Goal: Task Accomplishment & Management: Complete application form

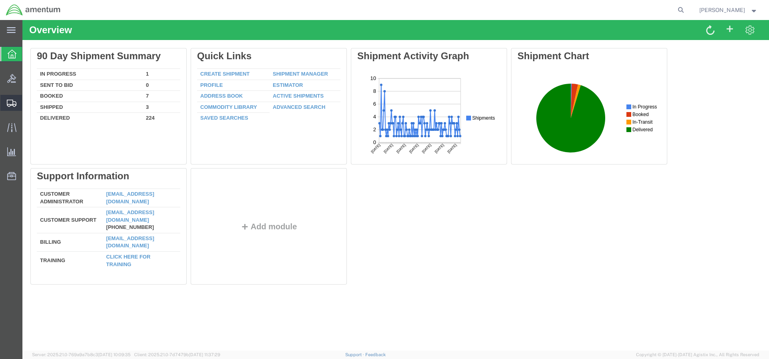
click at [0, 0] on span "Create Shipment" at bounding box center [0, 0] width 0 height 0
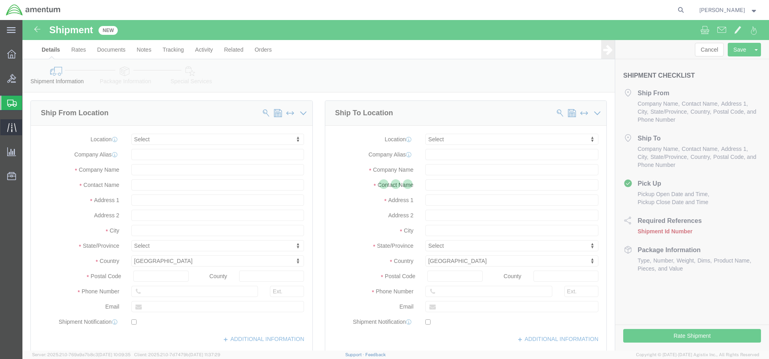
select select
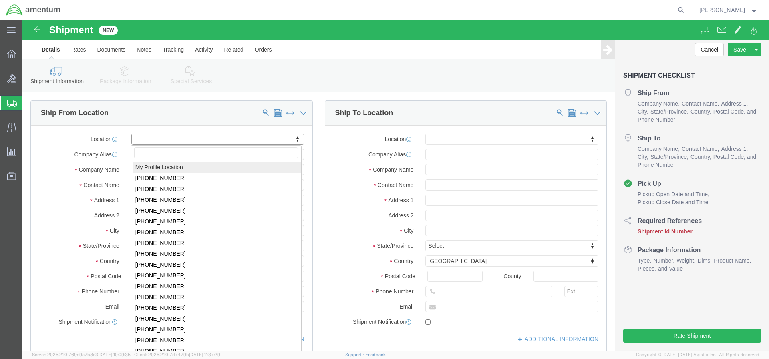
click body "Shipment New Details Rates Documents Notes Tracking Activity Related Orders Can…"
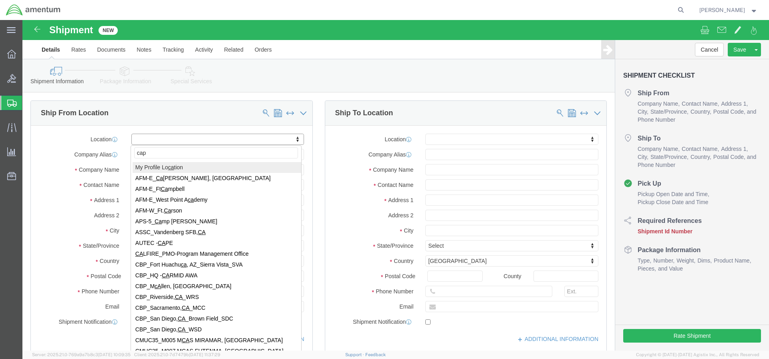
type input "cape"
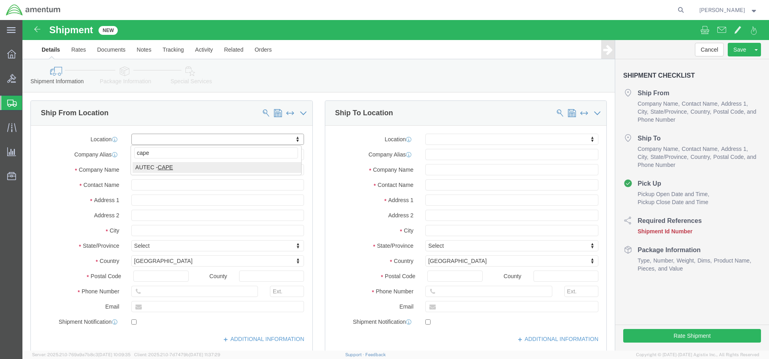
select select "53954"
type input "[GEOGRAPHIC_DATA]"
type input "Bldg 1063, Door E"
type input "32920"
type input "[PHONE_NUMBER]"
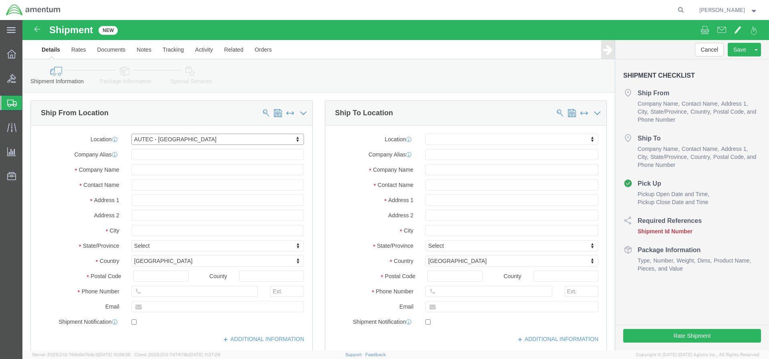
type input "366214"
type input "Amentum Services, Inc."
type input "Cape Canaveral"
select select "FL"
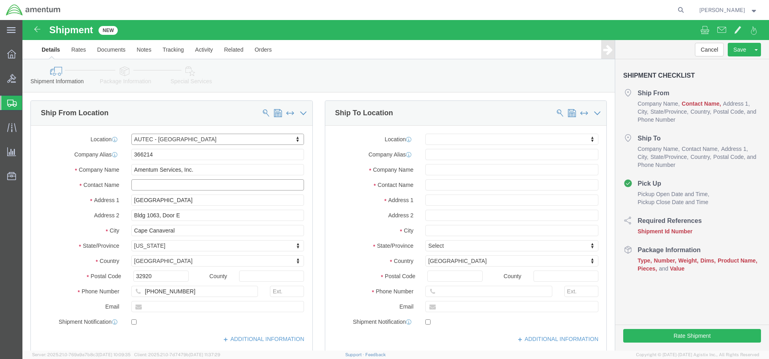
click input "text"
type input "[PERSON_NAME]"
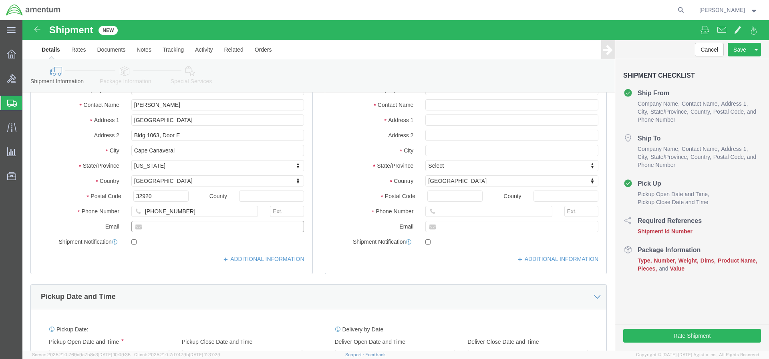
click input "text"
paste input "[PERSON_NAME][EMAIL_ADDRESS][PERSON_NAME][DOMAIN_NAME]"
type input "[PERSON_NAME][EMAIL_ADDRESS][PERSON_NAME][DOMAIN_NAME]"
click input "checkbox"
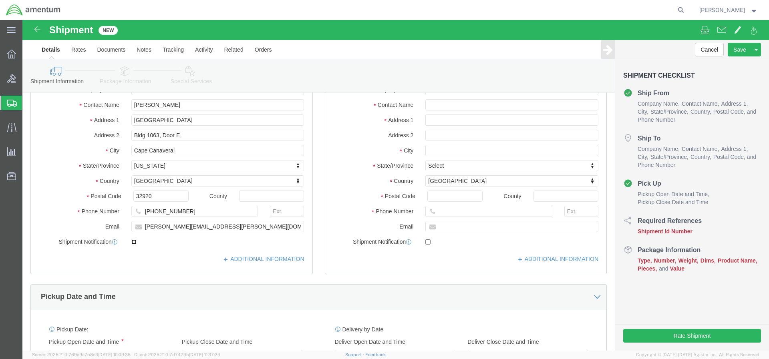
checkbox input "true"
click input "text"
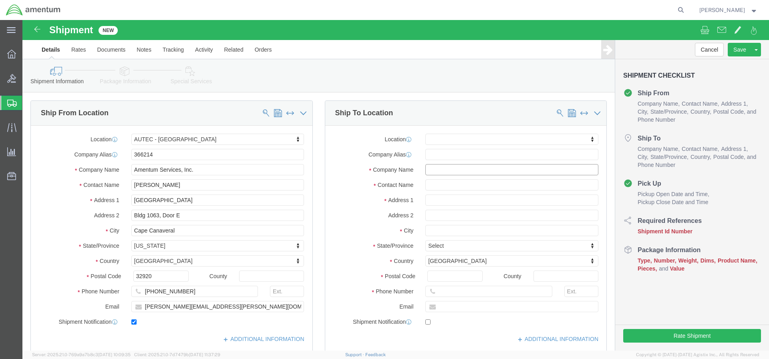
click input "text"
paste input "UUVRON ONE COMMANDING OFFICER"
type input "UUVRON ONE COMMANDING OFFICER"
click input "text"
paste input "ITN [PERSON_NAME]"
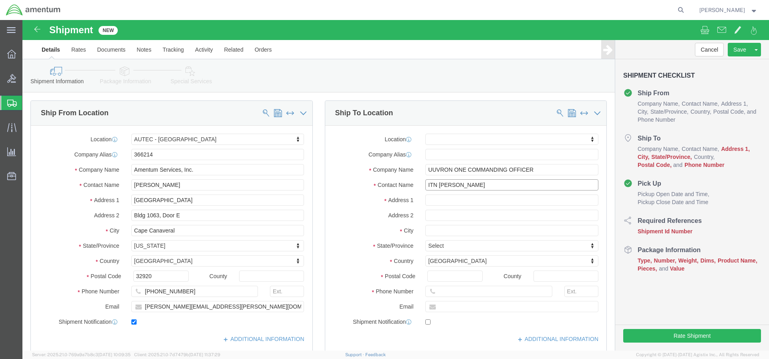
type input "ITN [PERSON_NAME]"
click input "text"
paste input "[STREET_ADDRESS][PERSON_NAME]"
type input "[STREET_ADDRESS][PERSON_NAME]"
select select
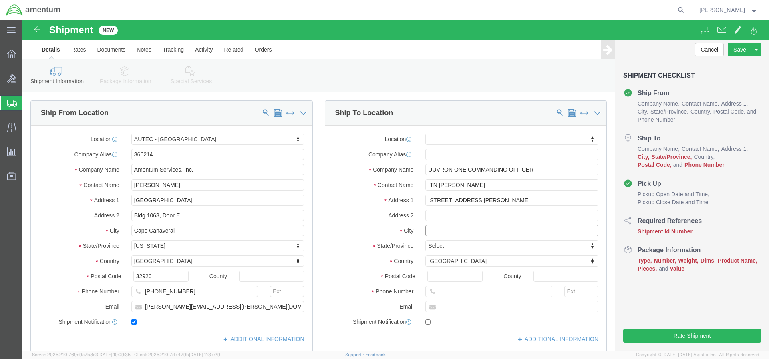
click input "text"
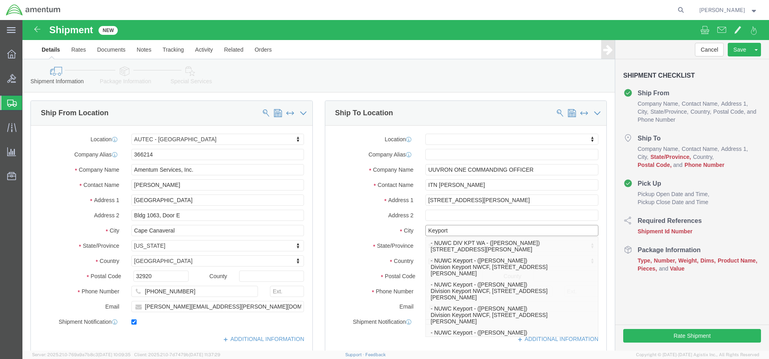
type input "Keyport"
select select
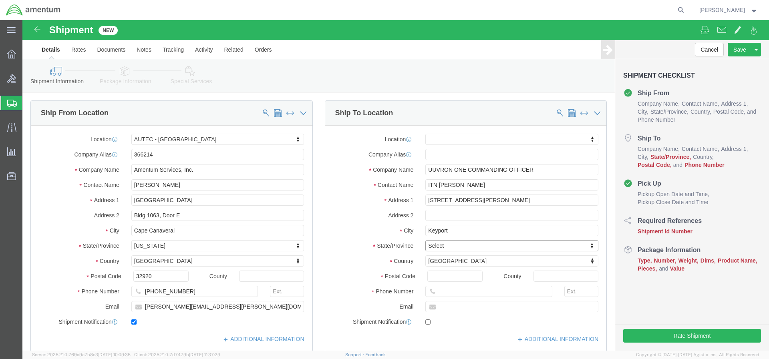
type input "w"
type input "wash"
select select
select select "WA"
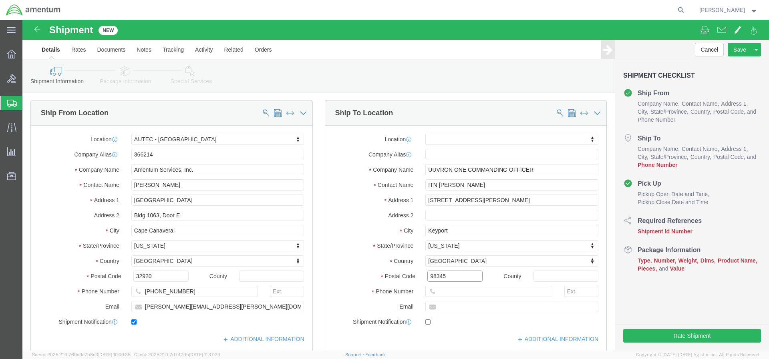
type input "98345"
select select
click input "text"
paste input "[PHONE_NUMBER]"
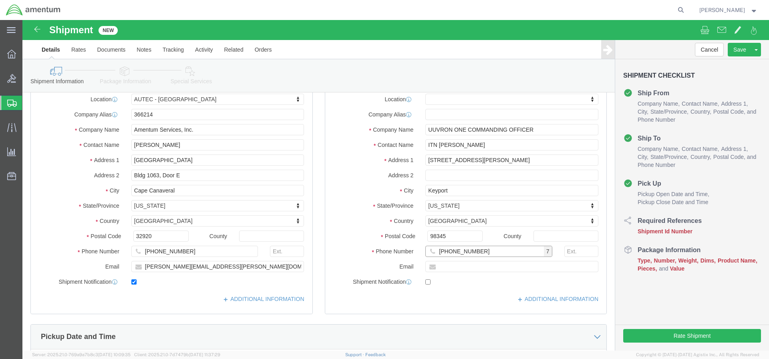
type input "[PHONE_NUMBER]"
click input "text"
paste input "[PERSON_NAME][DOMAIN_NAME][EMAIL_ADDRESS][PERSON_NAME][DOMAIN_NAME]"
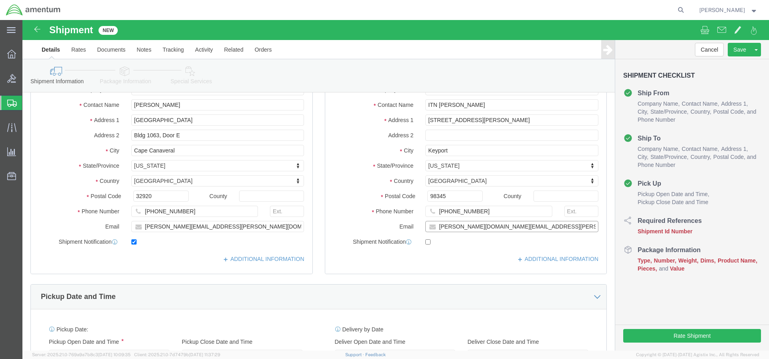
type input "[PERSON_NAME][DOMAIN_NAME][EMAIL_ADDRESS][PERSON_NAME][DOMAIN_NAME]"
click input "checkbox"
checkbox input "true"
click div "[DATE] 11:00 AM"
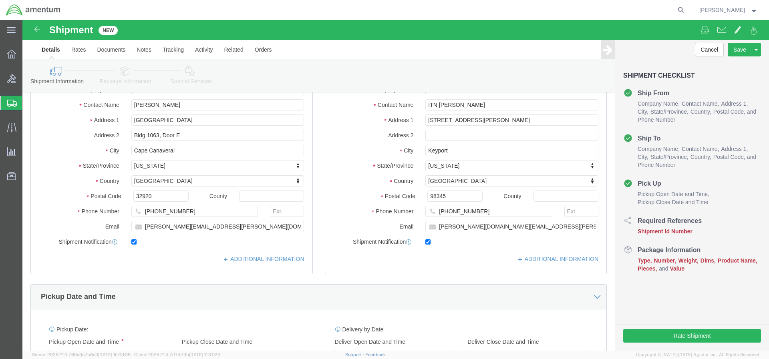
scroll to position [240, 0]
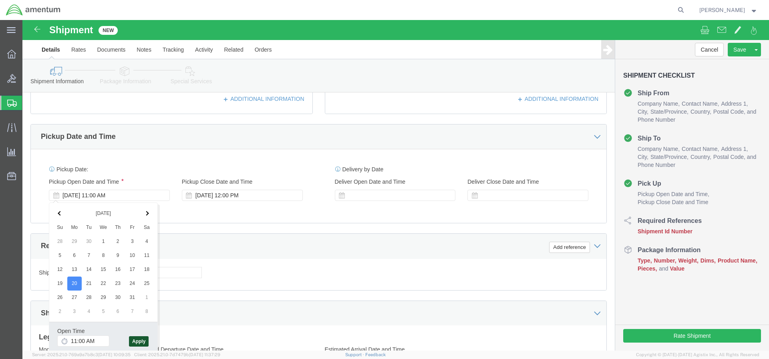
drag, startPoint x: 113, startPoint y: 323, endPoint x: 9, endPoint y: 8, distance: 332.2
click button "Apply"
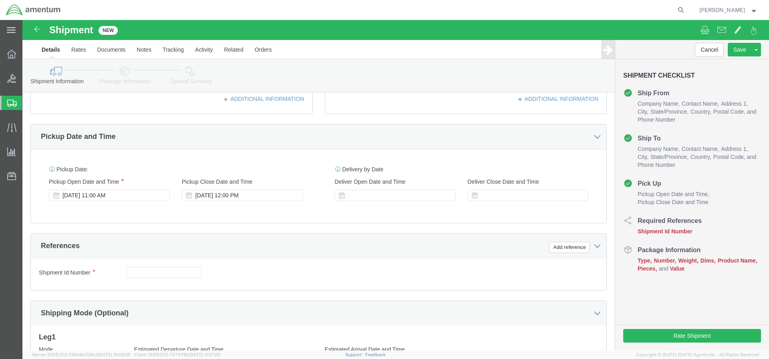
scroll to position [280, 0]
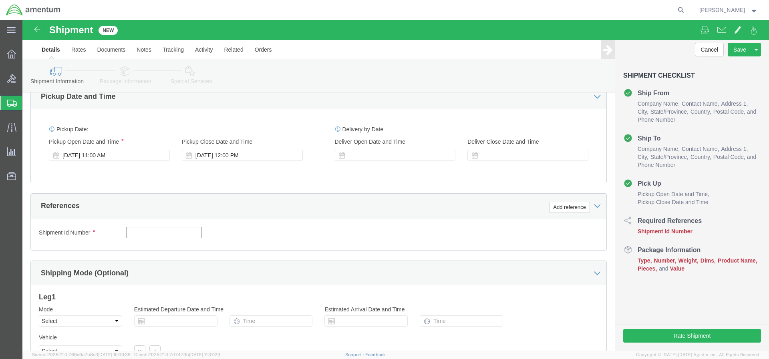
click input "text"
paste input "N638215269N008XXX"
type input "N638215269N008XXX"
click button "Add reference"
select select "PROJNUM"
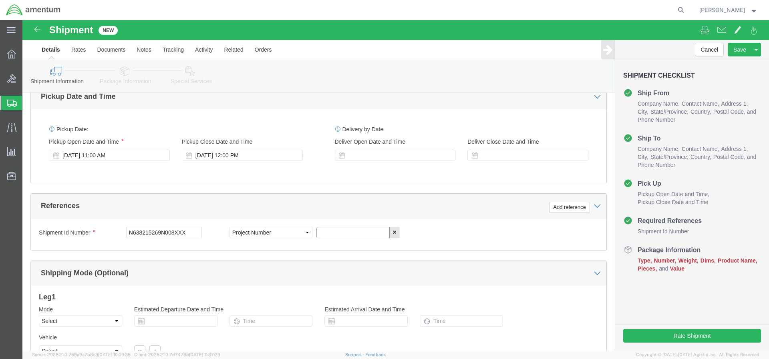
click input "text"
paste input "4732.C0.03RC.12060300.360N0080"
type input "4732.C0.03RC.12060300.360N0080"
click button "Add reference"
select select "DEPT"
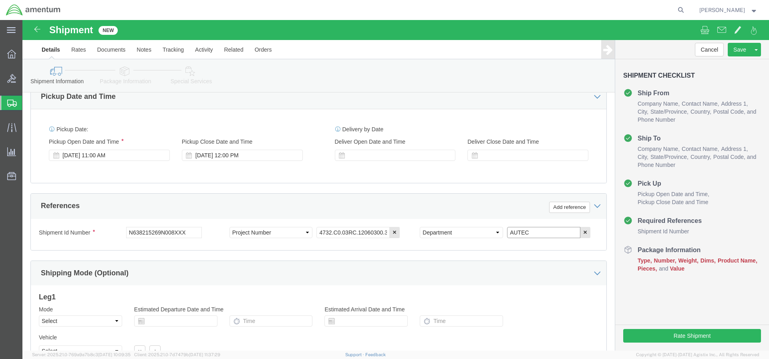
type input "AUTEC"
click button "Continue"
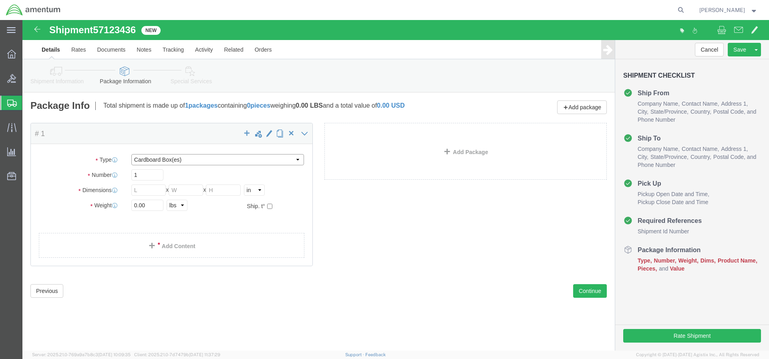
select select "PSNS"
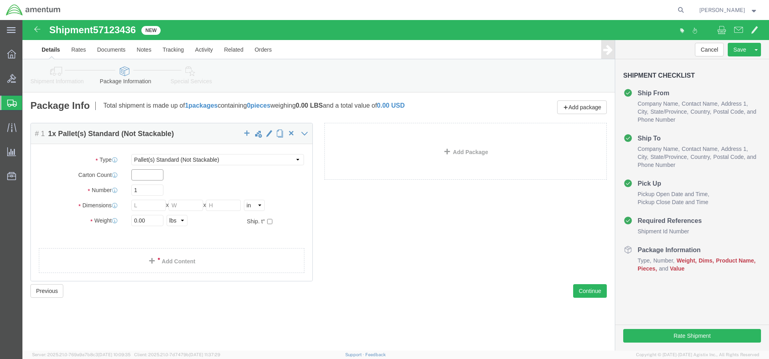
click input "text"
type input "1"
click input "text"
type input "48"
type input "40"
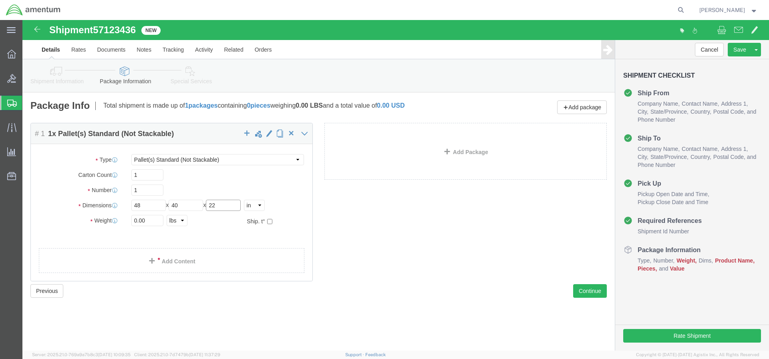
type input "22"
type input "430"
click link "Add Content"
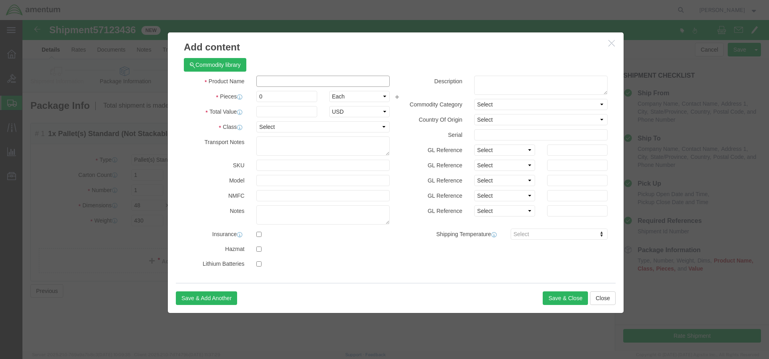
click input "text"
type input "Battery pack in pelican case"
type input "1"
type input "36700.00"
select select "USD"
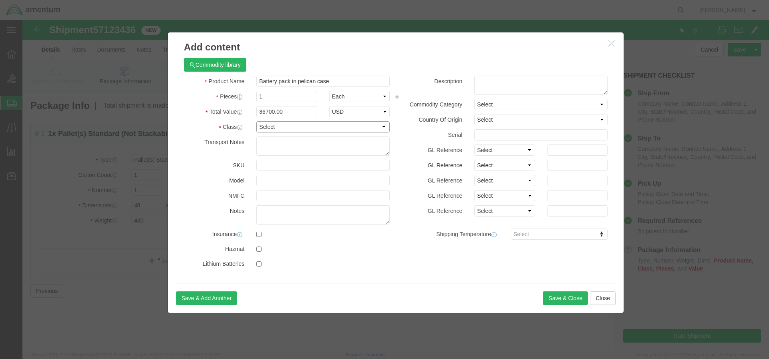
select select "70"
click textarea
type textarea "Not Regulated"
click button "Save & Close"
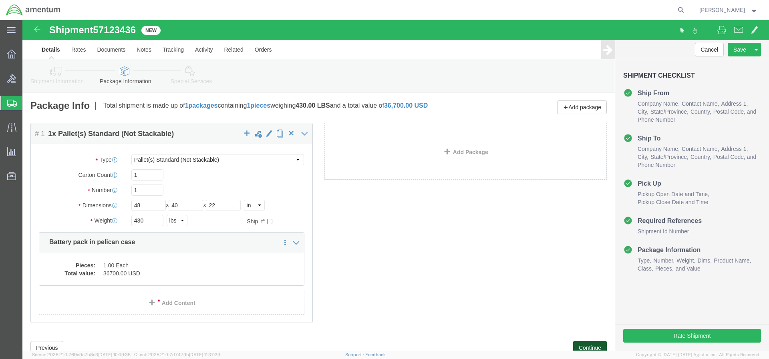
click button "Continue"
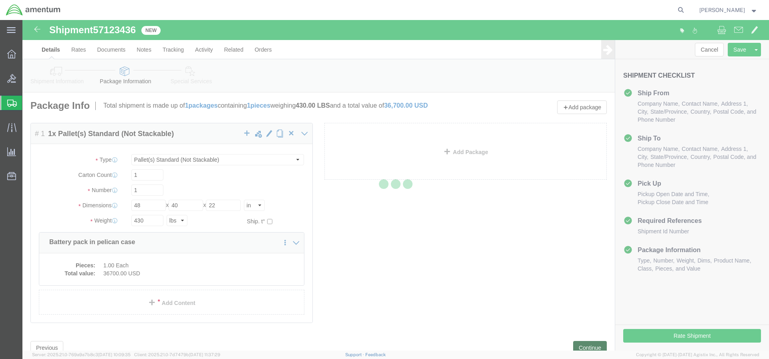
scroll to position [28, 0]
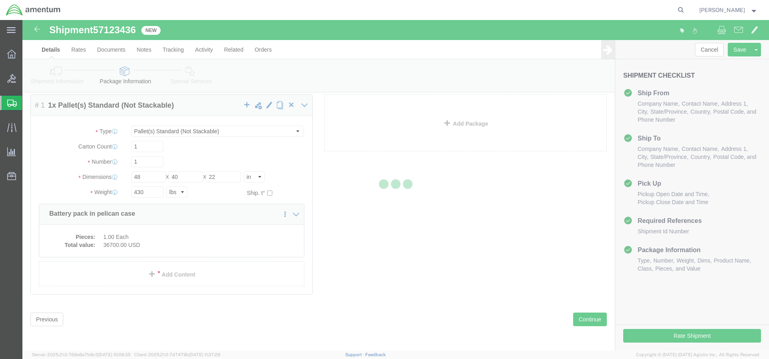
select select
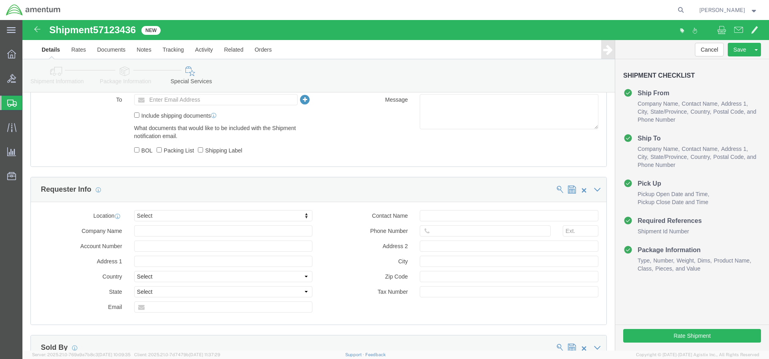
scroll to position [437, 0]
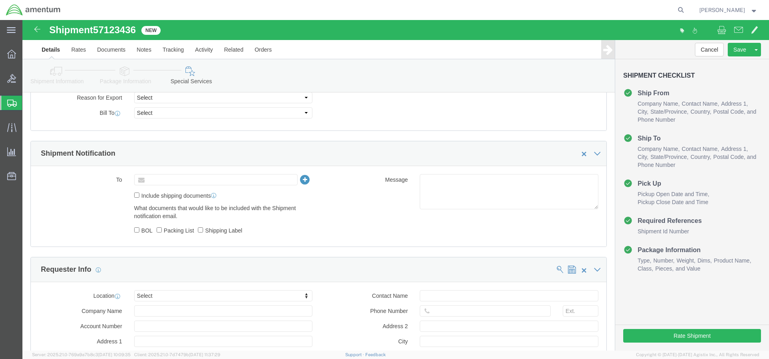
click input "text"
paste input "[PERSON_NAME][EMAIL_ADDRESS][DOMAIN_NAME]"
type input "[PERSON_NAME][EMAIL_ADDRESS][DOMAIN_NAME]"
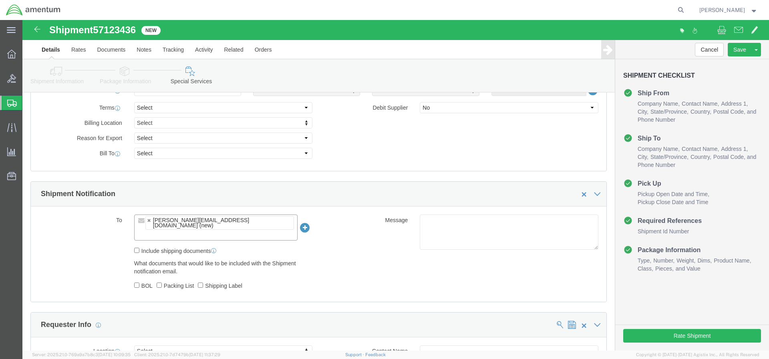
scroll to position [551, 0]
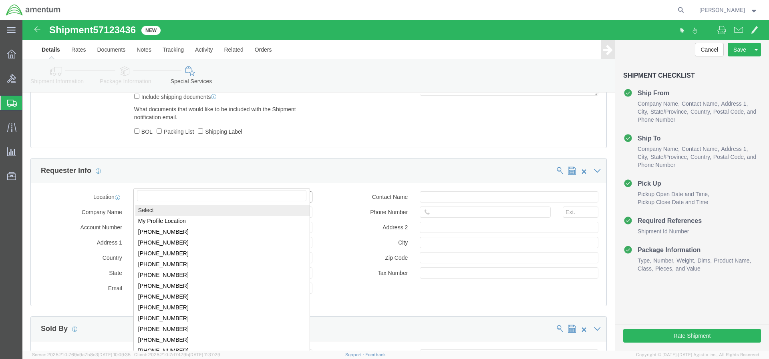
click body "Shipment 57123436 New Details Rates Documents Notes Tracking Activity Related O…"
select select "MYPROFILE"
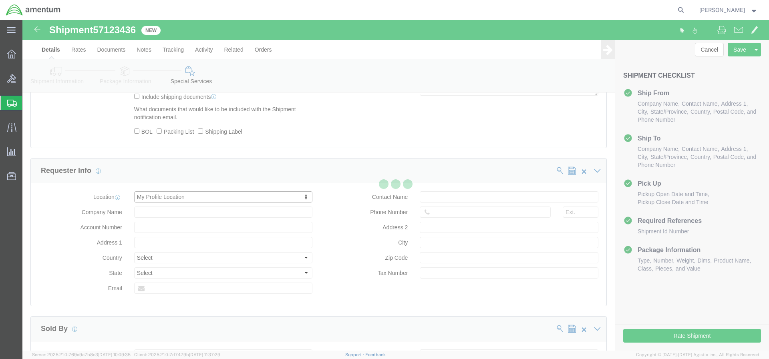
type input "Amentum Services, Inc."
type input "AUTEC - US NAVY BASE"
select select "BS"
select select
type input "[PERSON_NAME]"
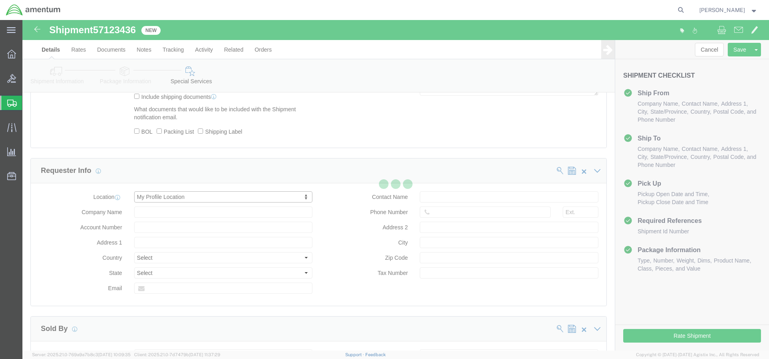
type input "[PHONE_NUMBER]"
type input "6293"
type input "FRESH CREEK"
type input "[US_EMPLOYER_IDENTIFICATION_NUMBER]"
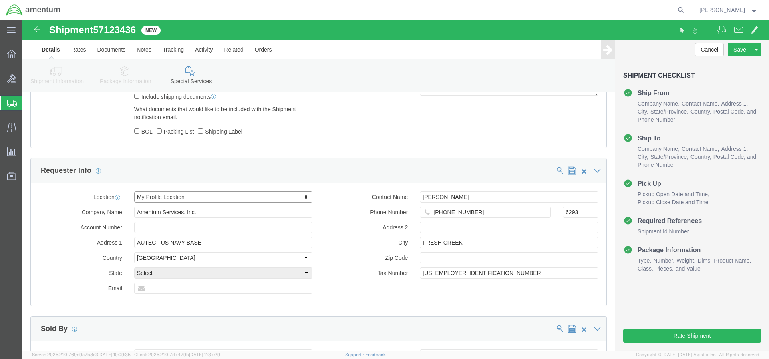
select select "38"
click input "text"
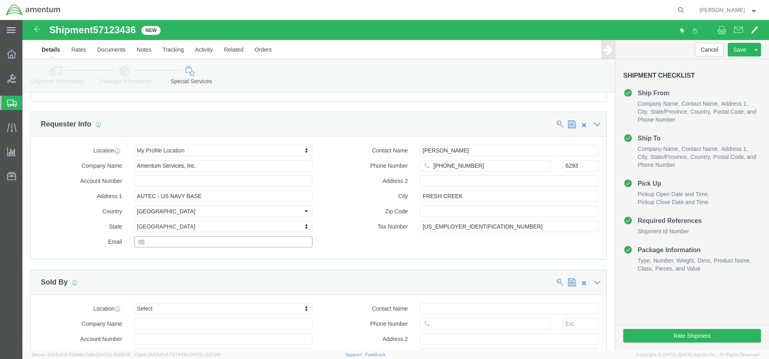
paste input "[PERSON_NAME][EMAIL_ADDRESS][DOMAIN_NAME]"
type input "[PERSON_NAME][EMAIL_ADDRESS][DOMAIN_NAME]"
click div "Location My Profile Location Select My Profile Location [PHONE_NUMBER] [PHONE_N…"
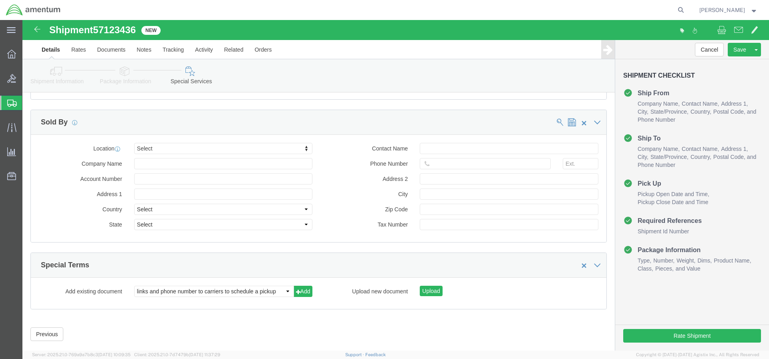
scroll to position [677, 0]
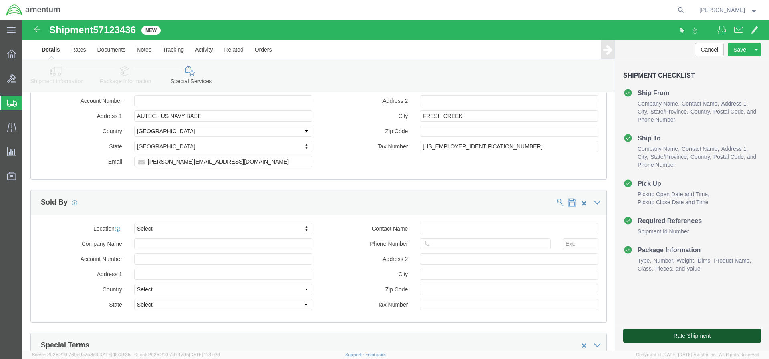
click button "Rate Shipment"
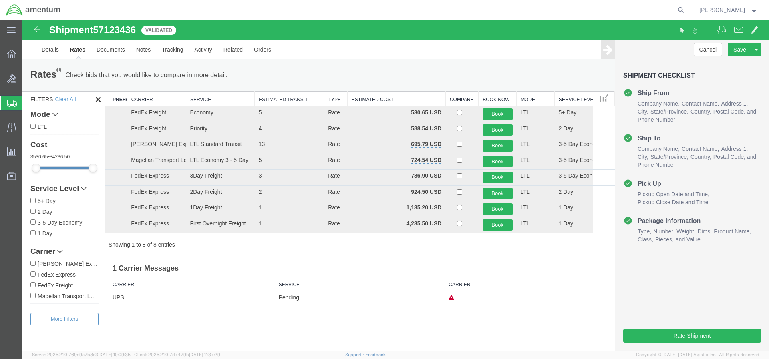
scroll to position [0, 0]
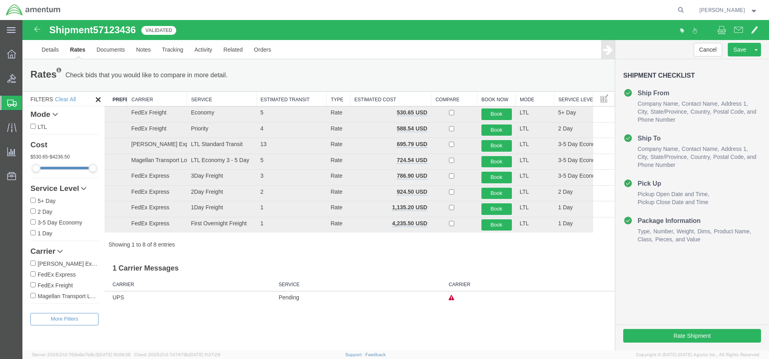
drag, startPoint x: 445, startPoint y: 97, endPoint x: 423, endPoint y: 97, distance: 22.0
click at [422, 97] on div "Search: Preferred Carrier Carrier Service Estimated Transit Type Estimated Cost…" at bounding box center [360, 169] width 510 height 157
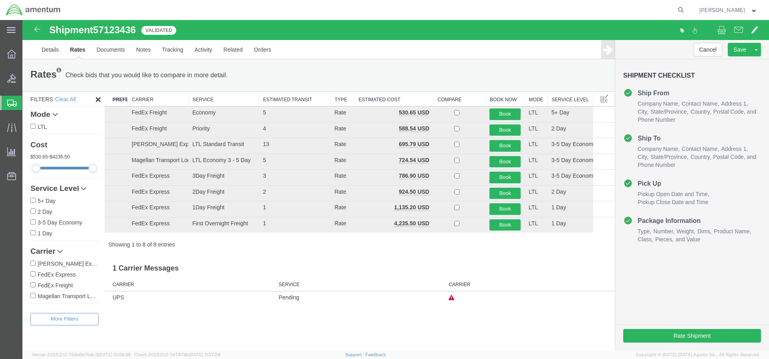
drag, startPoint x: 554, startPoint y: 98, endPoint x: 537, endPoint y: 98, distance: 16.4
click at [538, 98] on div "Search: Preferred Carrier Carrier Service Estimated Transit Type Estimated Cost…" at bounding box center [360, 169] width 510 height 157
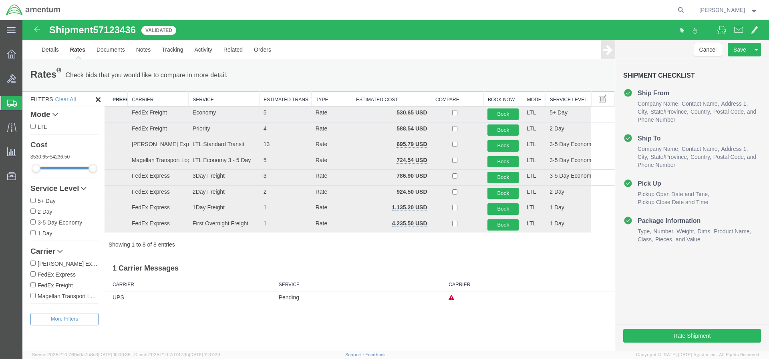
drag, startPoint x: 331, startPoint y: 97, endPoint x: 308, endPoint y: 97, distance: 22.8
click at [308, 97] on div "Search: Preferred Carrier Carrier Service Estimated Transit Type Estimated Cost…" at bounding box center [360, 169] width 510 height 157
drag, startPoint x: 309, startPoint y: 95, endPoint x: 314, endPoint y: 95, distance: 4.8
click at [313, 95] on div "Search: Preferred Carrier Carrier Service Estimated Transit Type Estimated Cost…" at bounding box center [360, 169] width 510 height 157
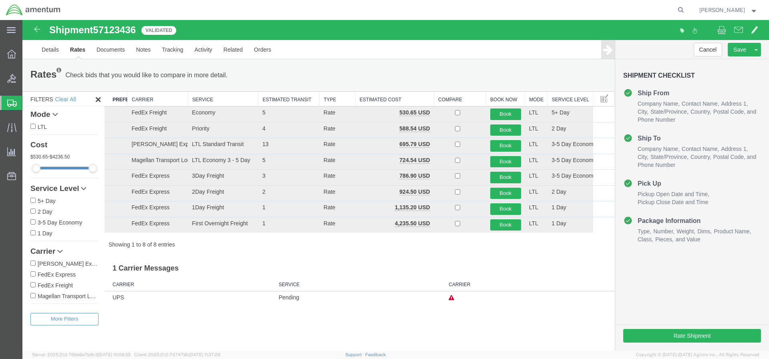
drag, startPoint x: 312, startPoint y: 93, endPoint x: 318, endPoint y: 93, distance: 5.6
click at [318, 93] on div "Search: Preferred Carrier Carrier Service Estimated Transit Type Estimated Cost…" at bounding box center [360, 169] width 510 height 157
drag, startPoint x: 355, startPoint y: 95, endPoint x: 343, endPoint y: 95, distance: 11.2
click at [344, 95] on div "Search: Preferred Carrier Carrier Service Estimated Transit Type Estimated Cost…" at bounding box center [360, 169] width 510 height 157
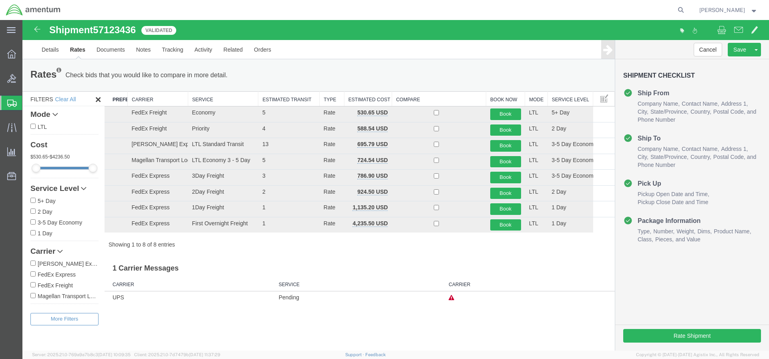
drag, startPoint x: 434, startPoint y: 97, endPoint x: 394, endPoint y: 96, distance: 40.1
click at [392, 96] on div "Search: Preferred Carrier Carrier Service Estimated Transit Type Estimated Cost…" at bounding box center [360, 169] width 510 height 157
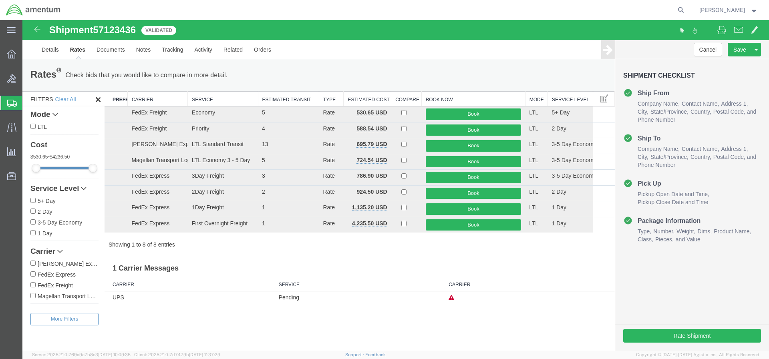
drag, startPoint x: 487, startPoint y: 98, endPoint x: 423, endPoint y: 98, distance: 64.1
click at [422, 98] on div "Search: Preferred Carrier Carrier Service Estimated Transit Type Estimated Cost…" at bounding box center [360, 169] width 510 height 157
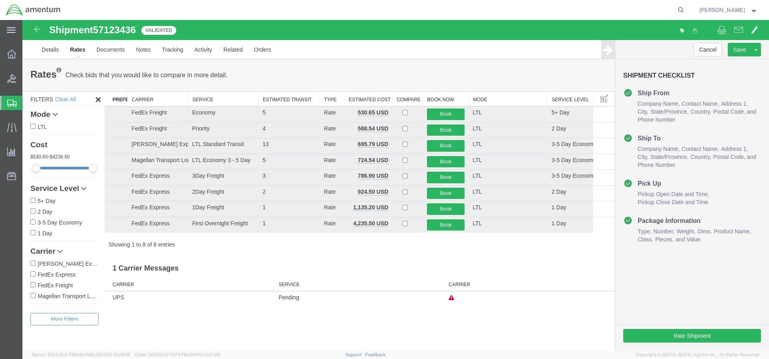
drag, startPoint x: 526, startPoint y: 97, endPoint x: 467, endPoint y: 97, distance: 58.5
click at [469, 97] on div "Search: Preferred Carrier Carrier Service Estimated Transit Type Estimated Cost…" at bounding box center [360, 169] width 510 height 157
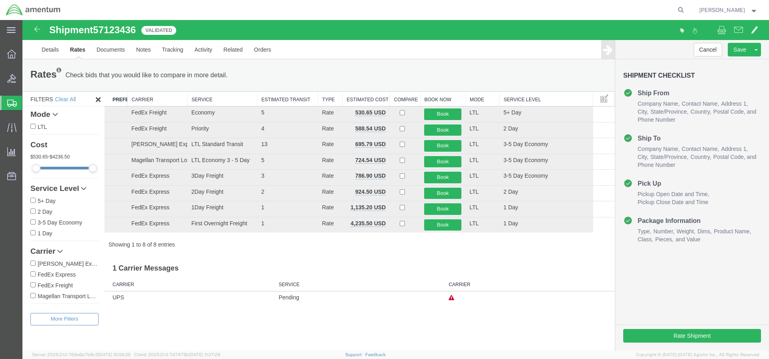
drag, startPoint x: 546, startPoint y: 100, endPoint x: 502, endPoint y: 100, distance: 44.9
click at [502, 100] on div "Search: Preferred Carrier Carrier Service Estimated Transit Type Estimated Cost…" at bounding box center [360, 169] width 510 height 157
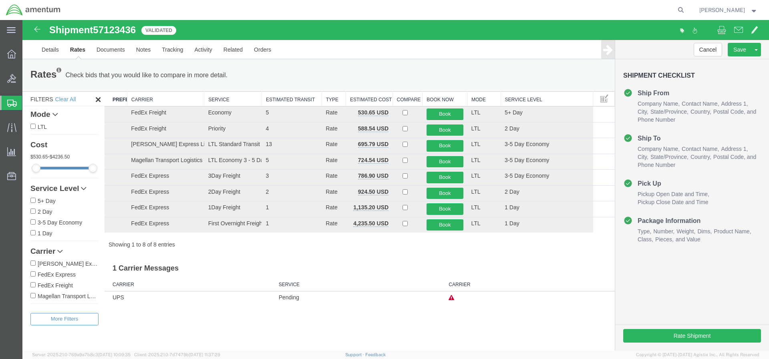
drag, startPoint x: 187, startPoint y: 96, endPoint x: 199, endPoint y: 96, distance: 11.6
click at [199, 96] on div "Search: Preferred Carrier Carrier Service Estimated Transit Type Estimated Cost…" at bounding box center [360, 169] width 510 height 157
click at [279, 98] on th "Estimated Transit" at bounding box center [300, 99] width 46 height 15
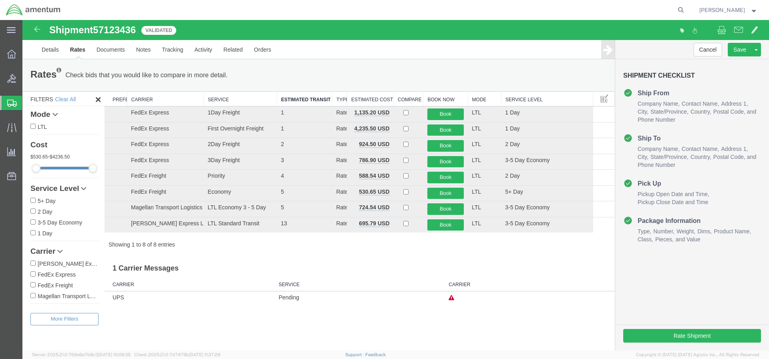
drag, startPoint x: 324, startPoint y: 97, endPoint x: 342, endPoint y: 96, distance: 18.0
click at [342, 96] on div "Search: Preferred Carrier Carrier Service Estimated Transit Type Estimated Cost…" at bounding box center [360, 169] width 510 height 157
drag, startPoint x: 349, startPoint y: 96, endPoint x: 363, endPoint y: 96, distance: 14.4
click at [358, 96] on div "Search: Preferred Carrier Carrier Service Estimated Transit Type Estimated Cost…" at bounding box center [360, 169] width 510 height 157
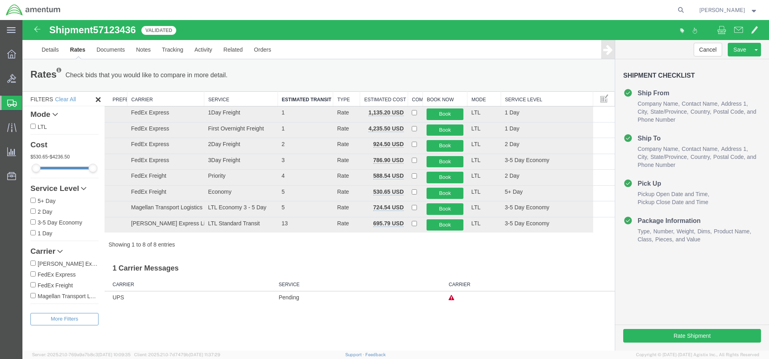
drag, startPoint x: 392, startPoint y: 95, endPoint x: 407, endPoint y: 95, distance: 15.6
click at [407, 95] on div "Search: Preferred Carrier Carrier Service Estimated Transit Type Estimated Cost…" at bounding box center [360, 169] width 510 height 157
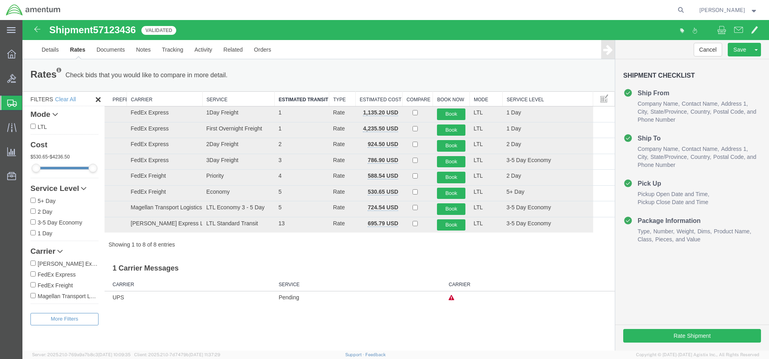
drag, startPoint x: 423, startPoint y: 95, endPoint x: 431, endPoint y: 95, distance: 7.6
click at [434, 95] on div "Search: Preferred Carrier Carrier Service Estimated Transit Type Estimated Cost…" at bounding box center [360, 169] width 510 height 157
drag, startPoint x: 469, startPoint y: 95, endPoint x: 482, endPoint y: 95, distance: 12.4
click at [477, 95] on div "Search: Preferred Carrier Carrier Service Estimated Transit Type Estimated Cost…" at bounding box center [360, 169] width 510 height 157
click at [505, 101] on div at bounding box center [503, 98] width 3 height 15
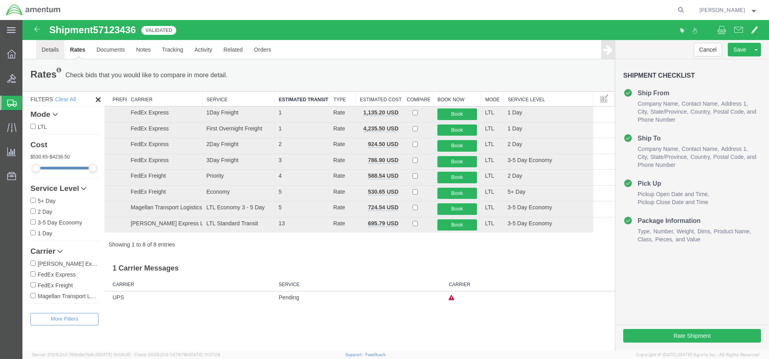
click at [56, 51] on link "Details" at bounding box center [50, 49] width 28 height 19
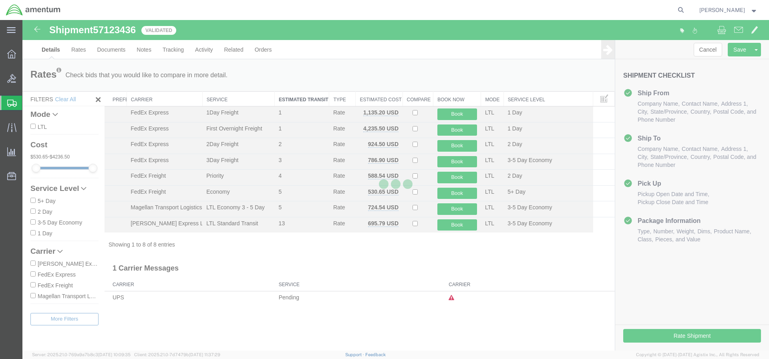
select select "53954"
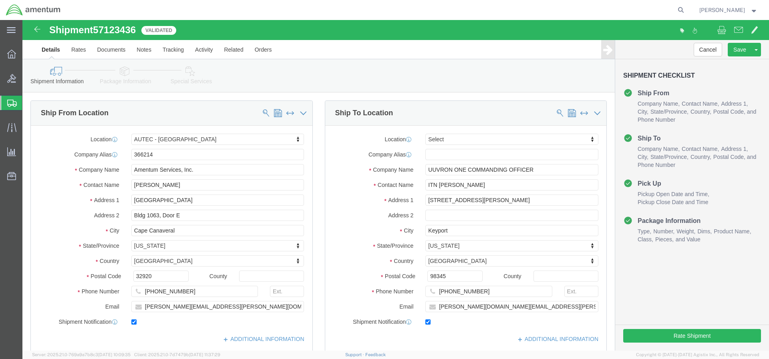
click link "Special Services"
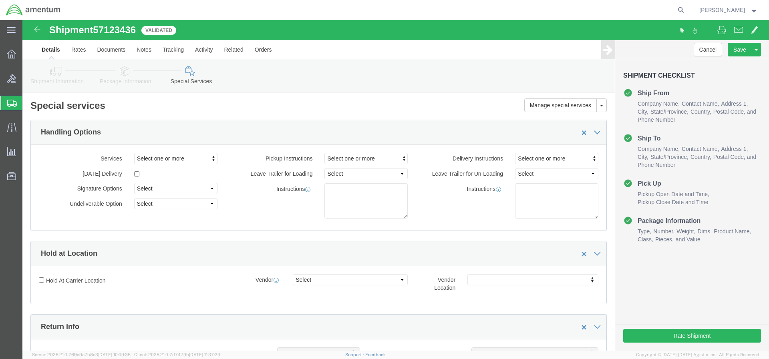
scroll to position [437, 0]
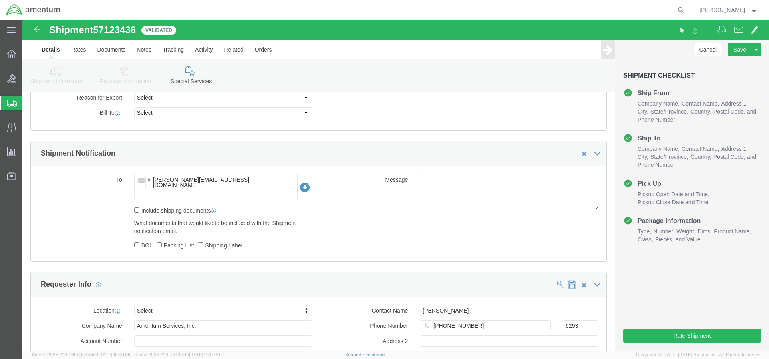
click icon
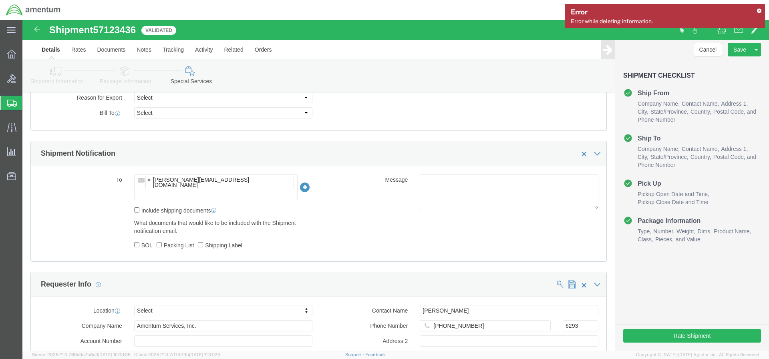
click ul "[PERSON_NAME][EMAIL_ADDRESS][DOMAIN_NAME]"
paste input "[PERSON_NAME] ([PERSON_NAME]) CIV USN NUWC DIV NEWPORT RI ([GEOGRAPHIC_DATA]) <…"
type input "[PERSON_NAME] ([PERSON_NAME]) CIV USN NUWC DIV NEWPORT RI ([GEOGRAPHIC_DATA]) <…"
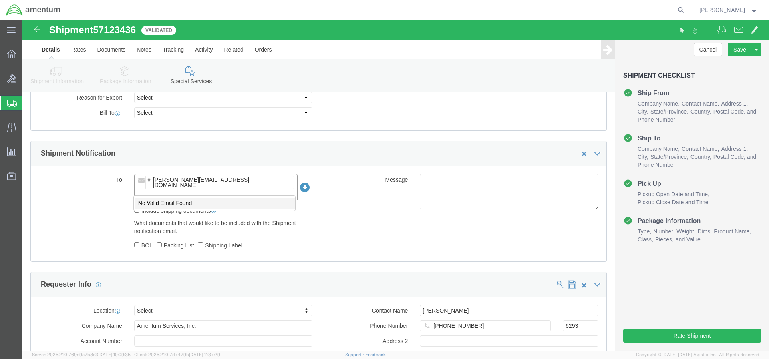
click body "Shipment 57123436 8 of 8 Validated Details Rates Documents Notes Tracking Activ…"
click input "text"
paste input "[PERSON_NAME][EMAIL_ADDRESS][PERSON_NAME][DOMAIN_NAME]"
type input "[PERSON_NAME][EMAIL_ADDRESS][PERSON_NAME][DOMAIN_NAME]"
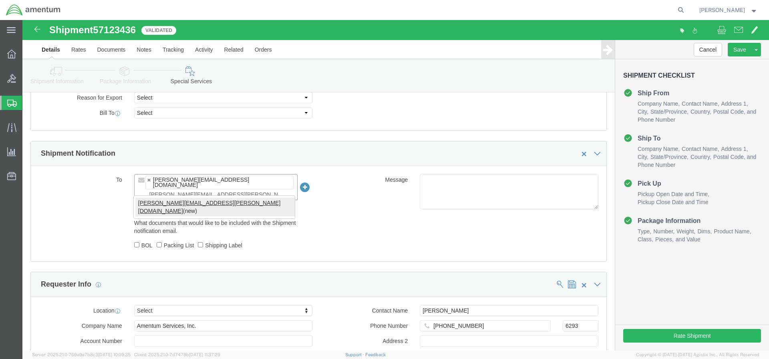
type input "[PERSON_NAME][EMAIL_ADDRESS][DOMAIN_NAME],[PERSON_NAME][DOMAIN_NAME][EMAIL_ADDR…"
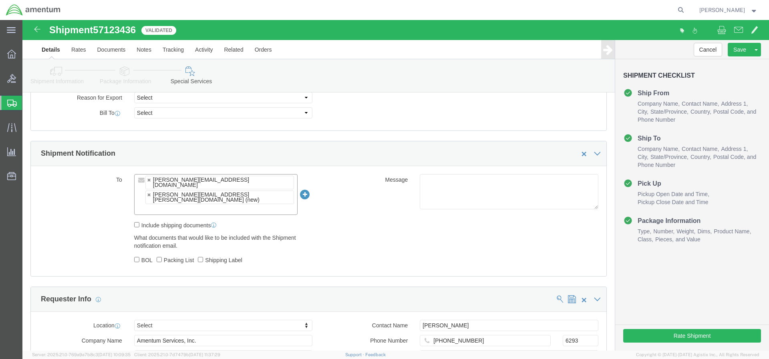
click ul "[PERSON_NAME][EMAIL_ADDRESS][DOMAIN_NAME] [PERSON_NAME][EMAIL_ADDRESS][PERSON_N…"
paste input "[PERSON_NAME][EMAIL_ADDRESS][DOMAIN_NAME]"
type input "[PERSON_NAME][EMAIL_ADDRESS][DOMAIN_NAME]"
type input "[PERSON_NAME][EMAIL_ADDRESS][DOMAIN_NAME],[PERSON_NAME][DOMAIN_NAME][EMAIL_ADDR…"
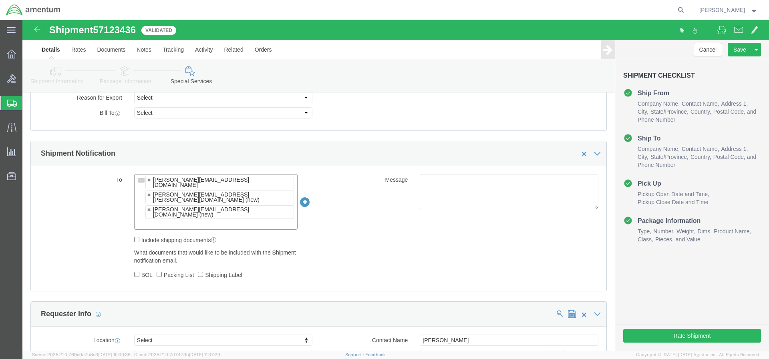
click div "To [PERSON_NAME][EMAIL_ADDRESS][DOMAIN_NAME] [PERSON_NAME][EMAIL_ADDRESS][PERSO…"
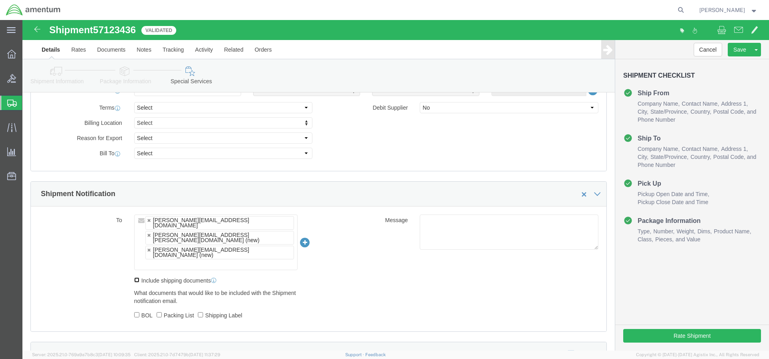
click input "Include shipping documents"
checkbox input "true"
click input "BOL"
checkbox input "true"
click input "Shipping Label"
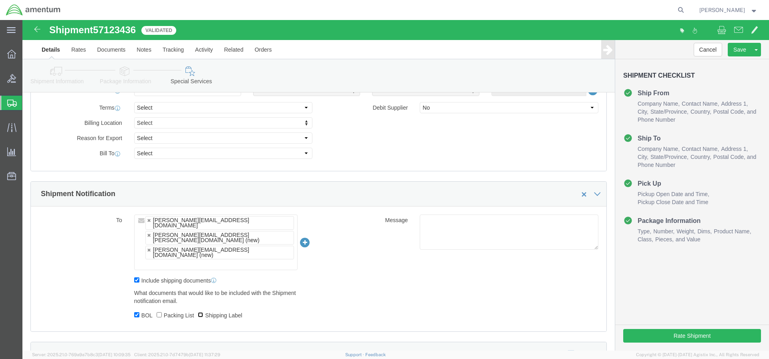
checkbox input "true"
click div "To [PERSON_NAME][EMAIL_ADDRESS][DOMAIN_NAME] [PERSON_NAME][EMAIL_ADDRESS][PERSO…"
click button "Rate Shipment"
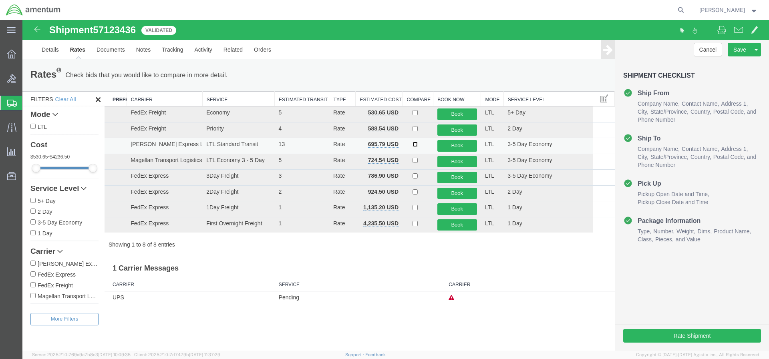
click at [415, 145] on input "checkbox" at bounding box center [415, 144] width 5 height 5
checkbox input "true"
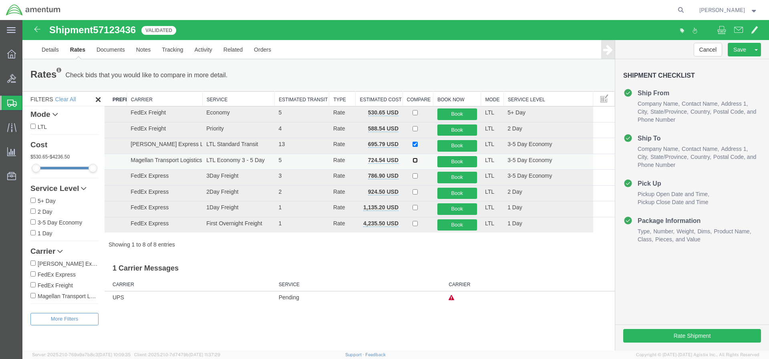
click at [417, 160] on input "checkbox" at bounding box center [415, 160] width 5 height 5
checkbox input "true"
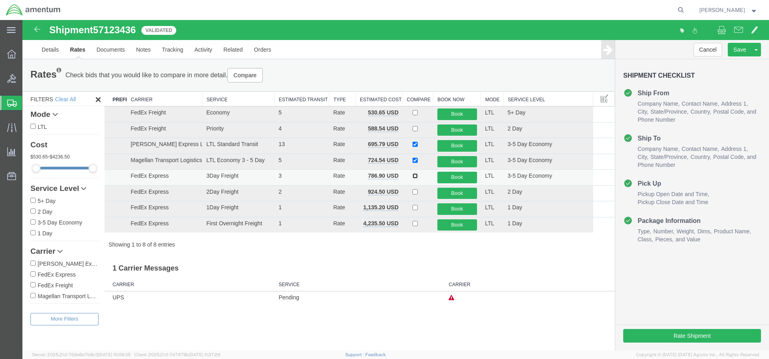
click at [416, 177] on input "checkbox" at bounding box center [415, 175] width 5 height 5
checkbox input "true"
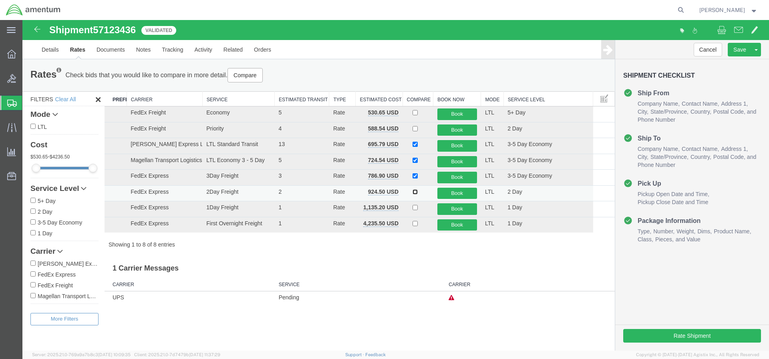
click at [415, 194] on input "checkbox" at bounding box center [415, 191] width 5 height 5
checkbox input "true"
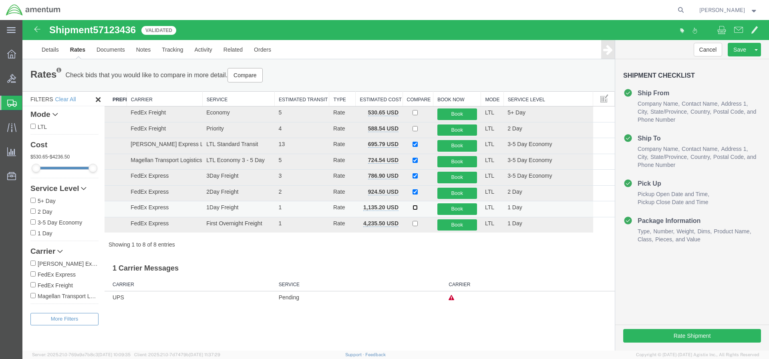
click at [415, 208] on input "checkbox" at bounding box center [415, 207] width 5 height 5
checkbox input "true"
click at [416, 205] on td at bounding box center [418, 210] width 31 height 16
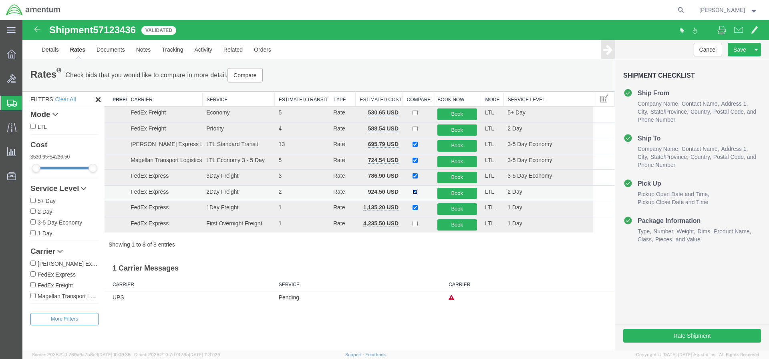
click at [415, 190] on input "checkbox" at bounding box center [415, 191] width 5 height 5
checkbox input "false"
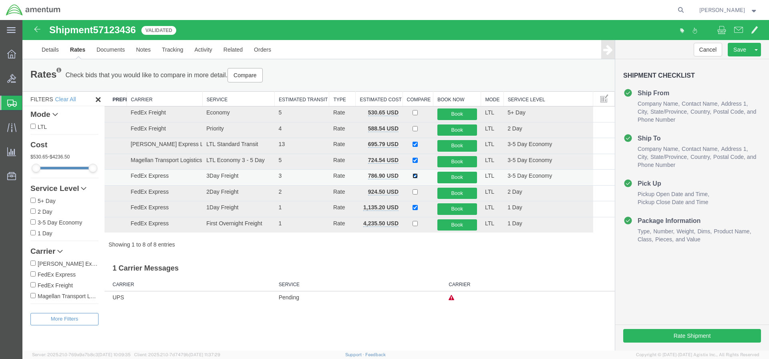
click at [417, 177] on input "checkbox" at bounding box center [415, 175] width 5 height 5
checkbox input "false"
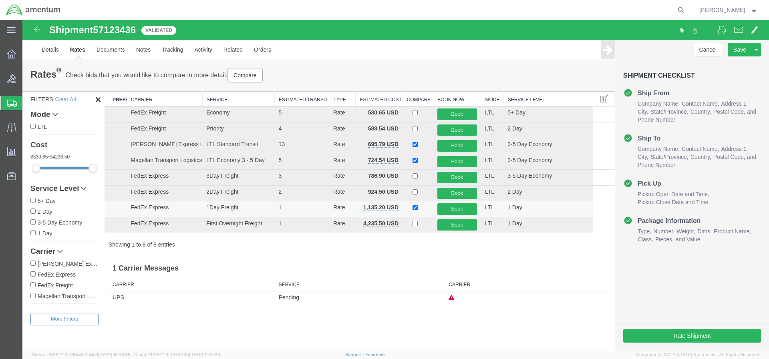
click at [415, 204] on td at bounding box center [418, 210] width 31 height 16
click at [416, 207] on input "checkbox" at bounding box center [415, 207] width 5 height 5
checkbox input "false"
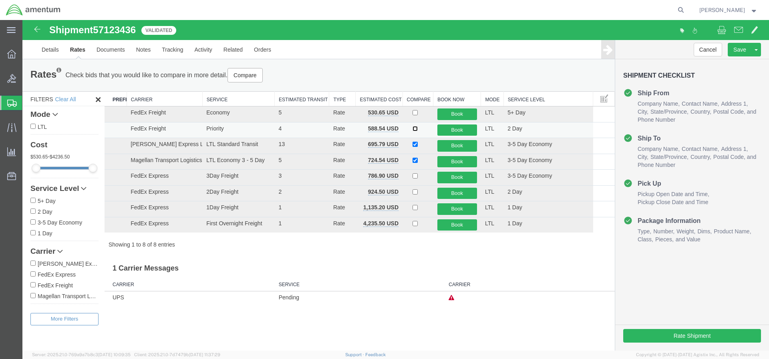
click at [415, 130] on input "checkbox" at bounding box center [415, 128] width 5 height 5
checkbox input "true"
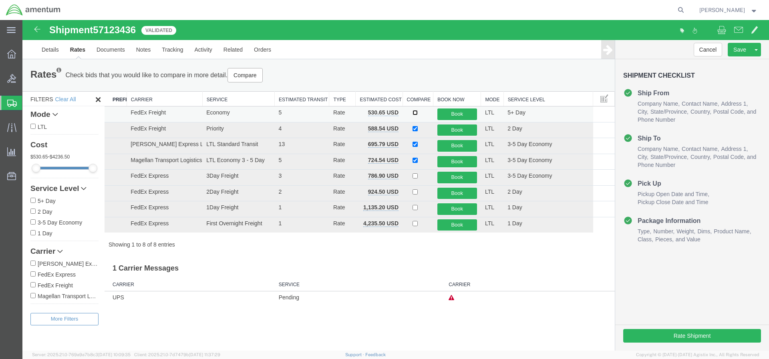
click at [416, 112] on input "checkbox" at bounding box center [415, 112] width 5 height 5
checkbox input "true"
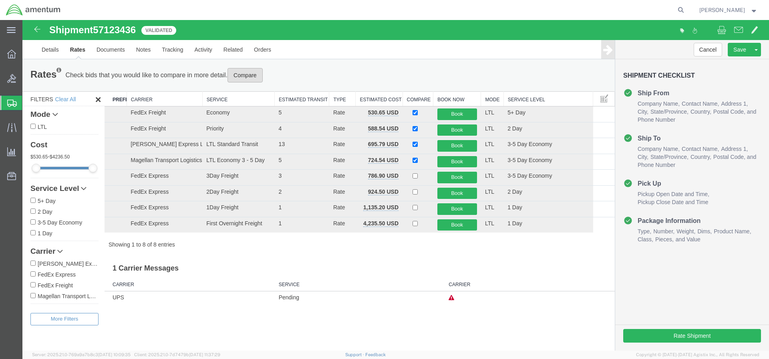
click at [258, 71] on button "Compare" at bounding box center [245, 75] width 35 height 14
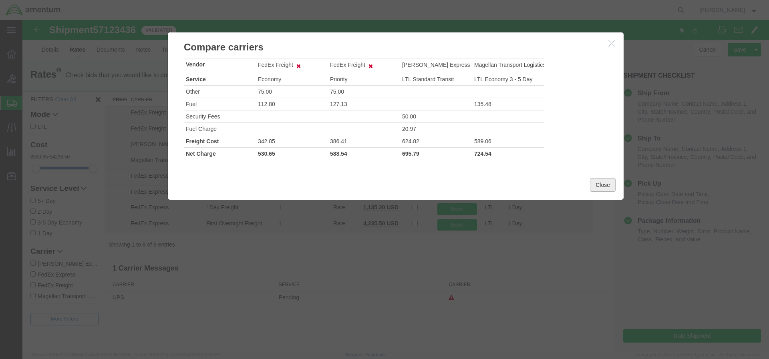
click at [600, 188] on button "Close" at bounding box center [603, 185] width 26 height 14
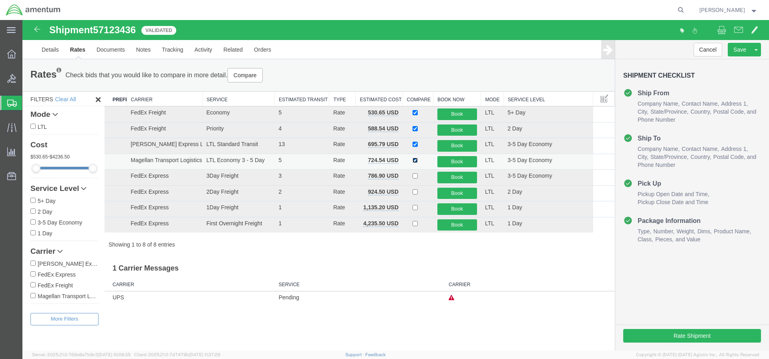
click at [417, 160] on input "checkbox" at bounding box center [415, 160] width 5 height 5
checkbox input "false"
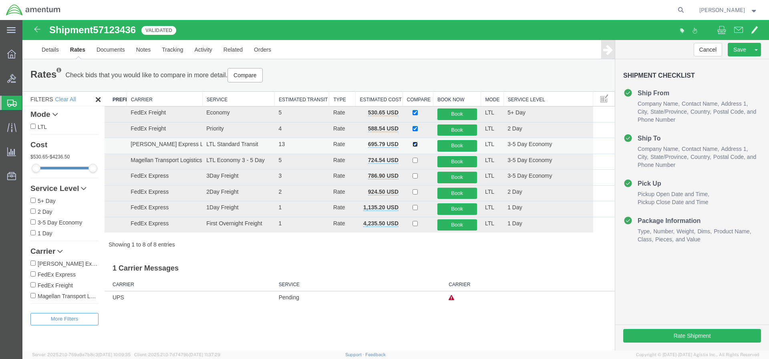
click at [415, 143] on input "checkbox" at bounding box center [415, 144] width 5 height 5
checkbox input "false"
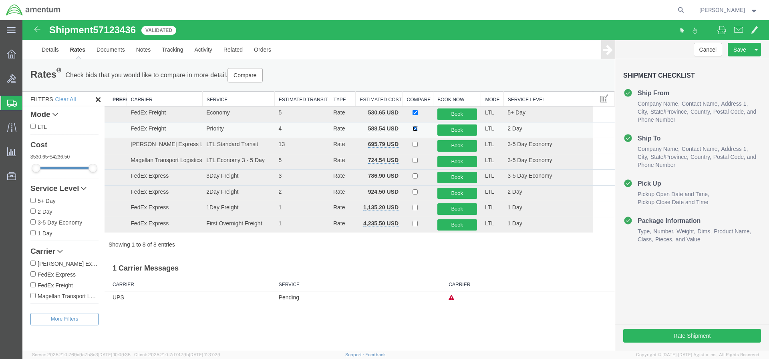
click at [416, 128] on input "checkbox" at bounding box center [415, 128] width 5 height 5
checkbox input "false"
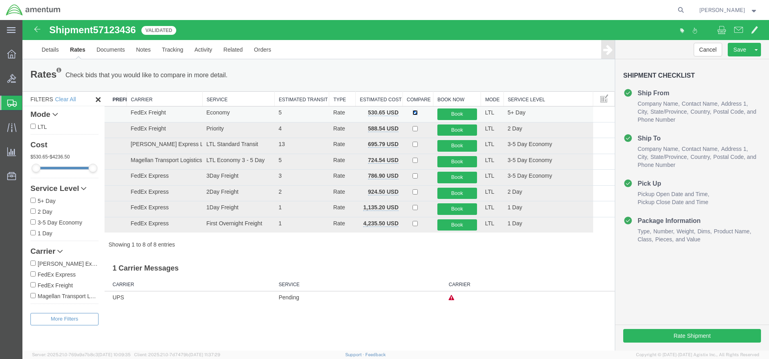
click at [416, 114] on input "checkbox" at bounding box center [415, 112] width 5 height 5
checkbox input "false"
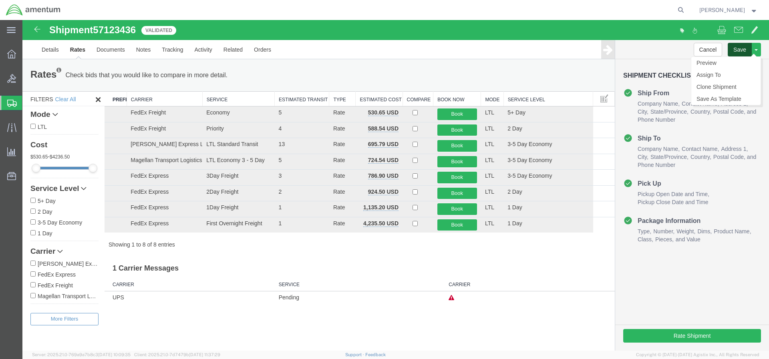
click at [742, 50] on button "Save" at bounding box center [740, 50] width 24 height 14
click at [33, 263] on input "[PERSON_NAME] Express Lines" at bounding box center [32, 263] width 5 height 5
checkbox input "true"
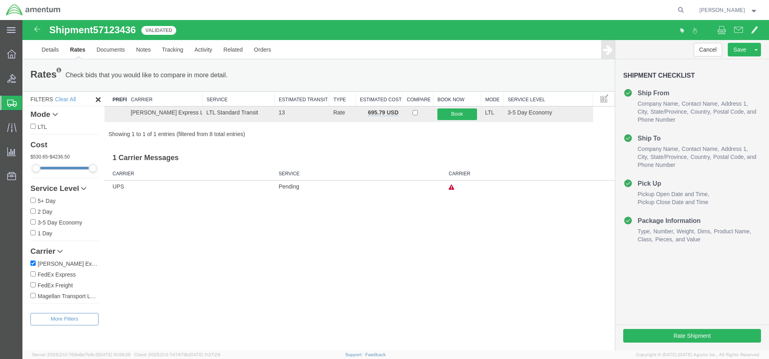
click at [34, 284] on input "FedEx Freight" at bounding box center [32, 284] width 5 height 5
checkbox input "true"
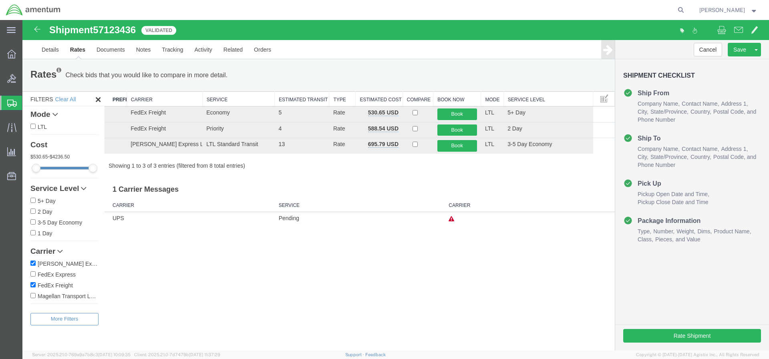
click at [32, 295] on input "Magellan Transport Logistics" at bounding box center [32, 295] width 5 height 5
checkbox input "true"
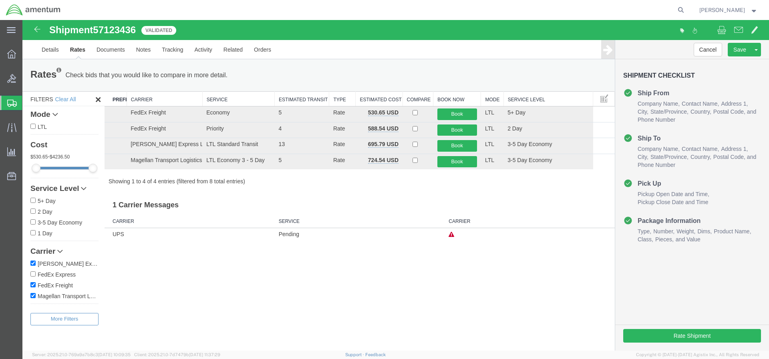
click at [299, 297] on div "Shipment 57123436 8 of 8 Validated Details Rates Documents Notes Tracking Activ…" at bounding box center [395, 185] width 747 height 331
click at [455, 129] on button "Book" at bounding box center [457, 131] width 40 height 12
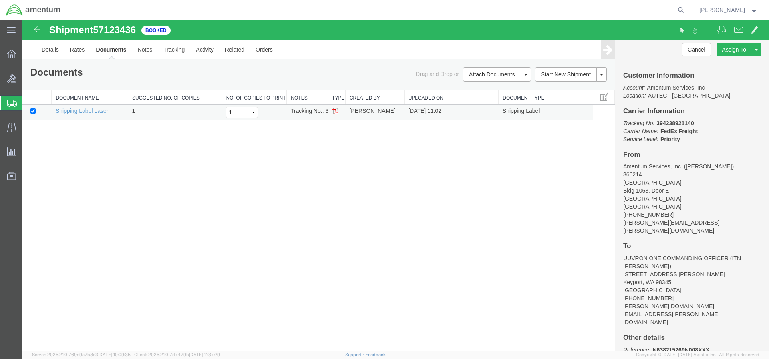
click at [335, 112] on img at bounding box center [335, 111] width 6 height 6
click at [0, 0] on span "Create Shipment" at bounding box center [0, 0] width 0 height 0
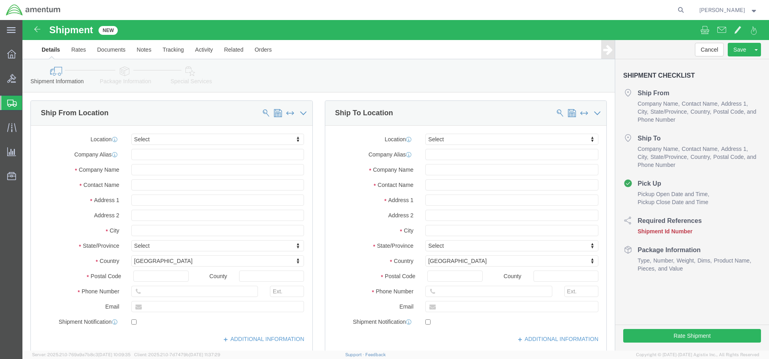
click body "Shipment New Details Rates Documents Notes Tracking Activity Related Orders Can…"
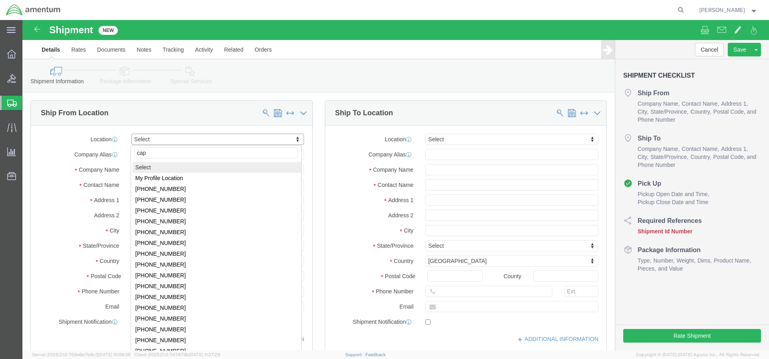
type input "cape"
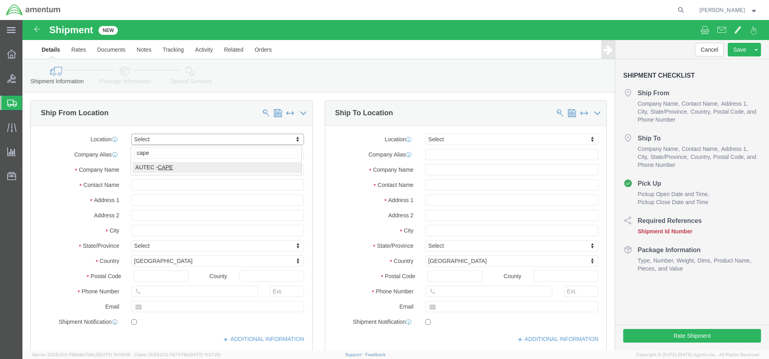
select select "53954"
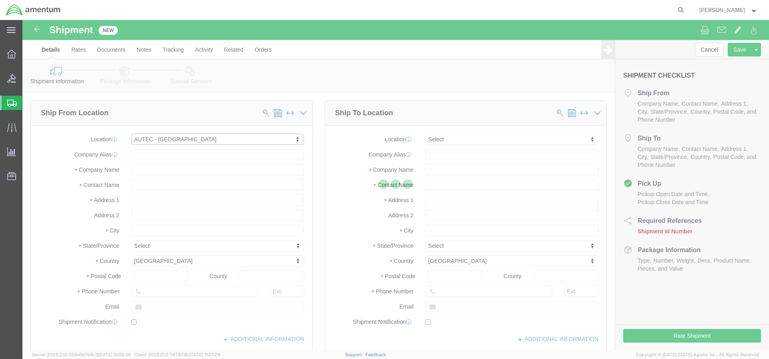
type input "[GEOGRAPHIC_DATA]"
type input "Bldg 1063, Door E"
type input "32920"
type input "[PHONE_NUMBER]"
type input "366214"
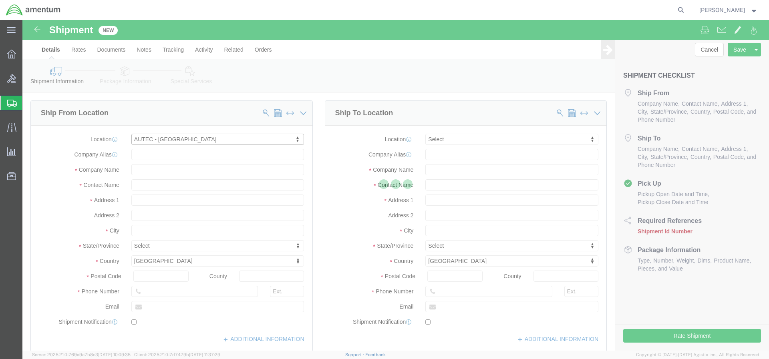
type input "Amentum Services, Inc."
type input "Cape Canaveral"
select select "FL"
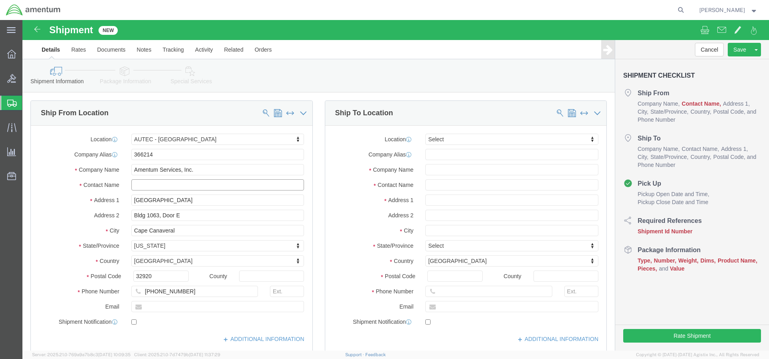
click input "text"
type input "[PERSON_NAME]"
click input "text"
paste input "[PERSON_NAME][EMAIL_ADDRESS][PERSON_NAME][DOMAIN_NAME]"
type input "[PERSON_NAME][EMAIL_ADDRESS][PERSON_NAME][DOMAIN_NAME]"
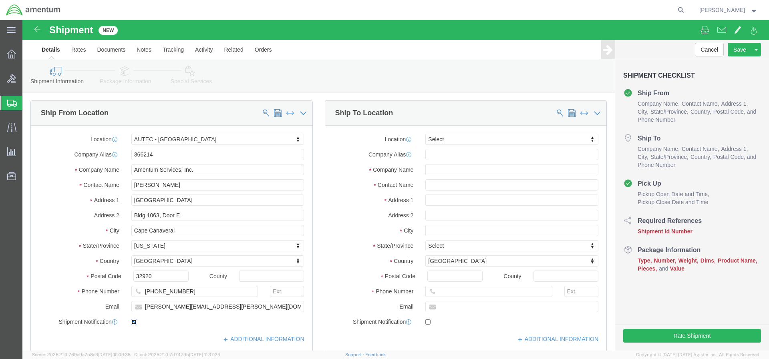
click input "checkbox"
checkbox input "false"
click input "text"
click span
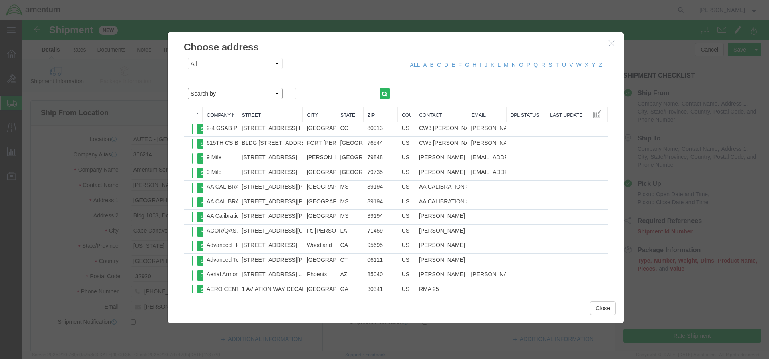
select select "contactName"
click input "text"
type input "[PERSON_NAME]"
click button "button"
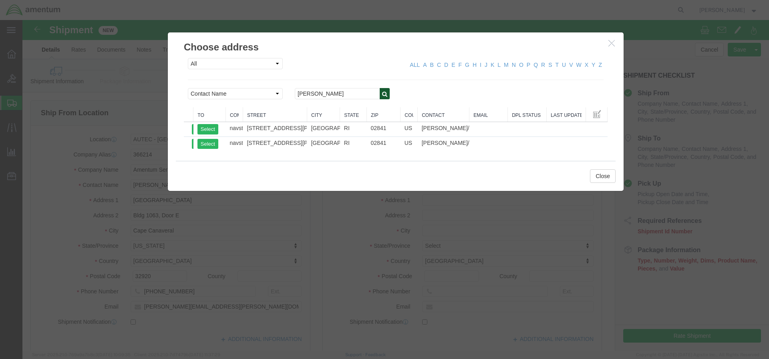
drag, startPoint x: 179, startPoint y: 89, endPoint x: 224, endPoint y: 88, distance: 44.9
click div "From To Company Name Street City State Zip Country Contact Email DPL Status Las…"
drag, startPoint x: 170, startPoint y: 91, endPoint x: 200, endPoint y: 91, distance: 30.0
click div "From To Company Name Street City State Zip Country Contact Email DPL Status Las…"
drag, startPoint x: 171, startPoint y: 93, endPoint x: 208, endPoint y: 93, distance: 36.9
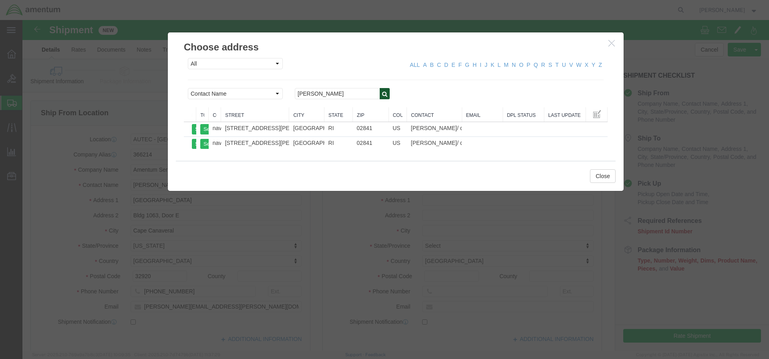
click div "From To Company Name Street City State Zip Country Contact Email DPL Status Las…"
drag, startPoint x: 184, startPoint y: 91, endPoint x: 262, endPoint y: 91, distance: 78.5
click div
click button "Select"
type input "[STREET_ADDRESS][PERSON_NAME]"
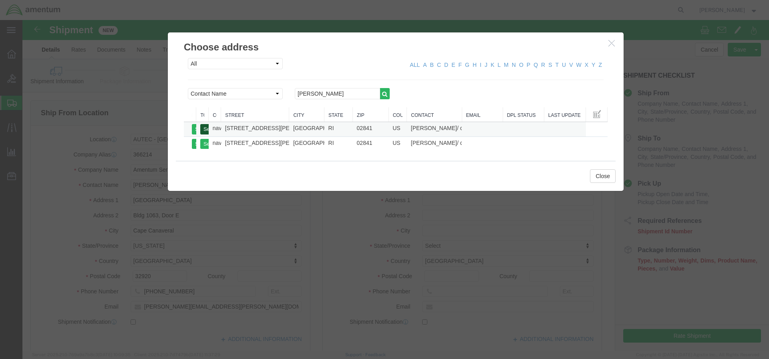
type input "bldg 1170 rm 195"
type input "02841"
type input "navsta"
type input "[PERSON_NAME]/ calibration lab"
type input "[GEOGRAPHIC_DATA]"
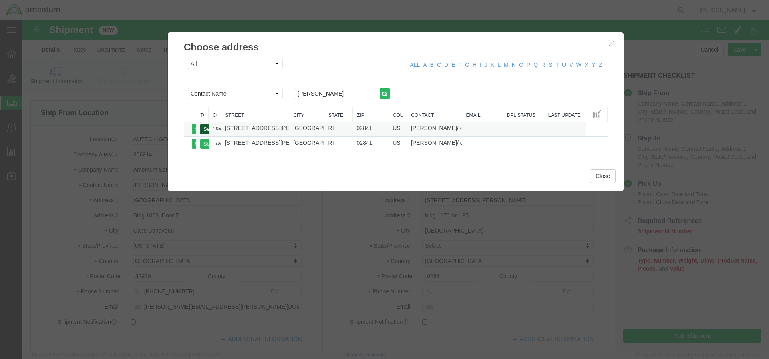
select select "RI"
click button "Close"
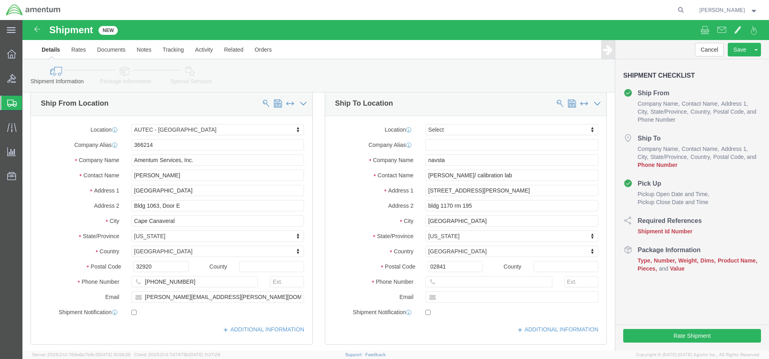
scroll to position [80, 0]
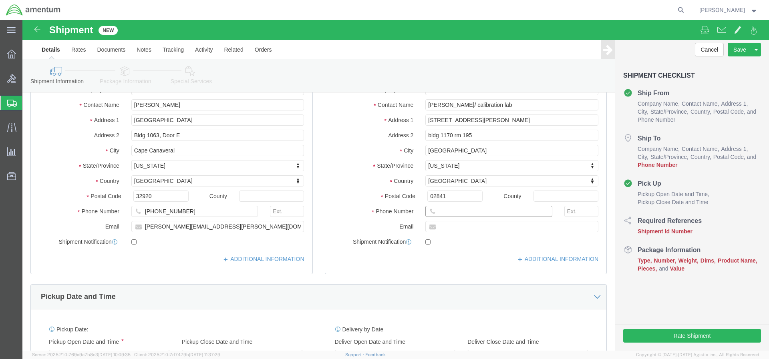
click input "text"
paste input "[PHONE_NUMBER]"
type input "[PHONE_NUMBER]"
click div "Pickup Date and Time"
click div "[DATE] 12:00 PM"
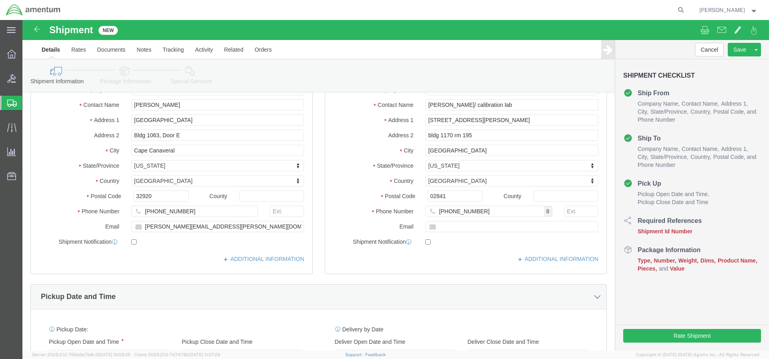
click button "Apply"
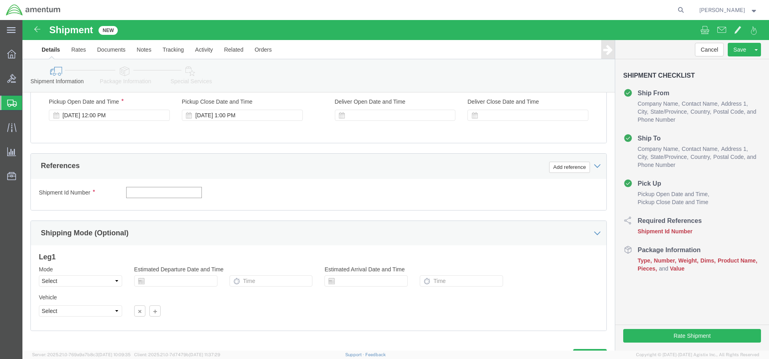
click input "text"
paste input "N638215280G008XXX"
type input "N638215280G008XXX"
click button "Add reference"
select select "PROJNUM"
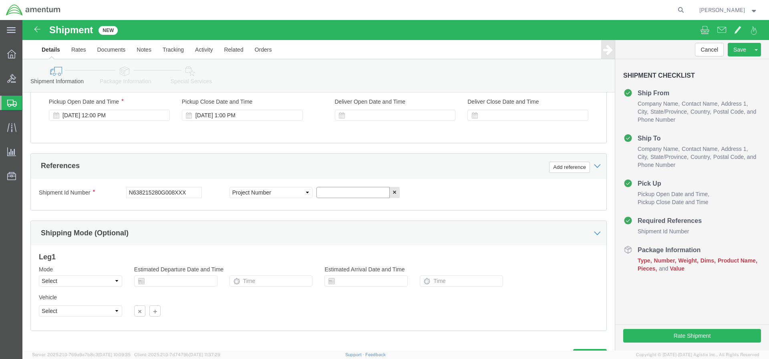
click input "text"
paste input "4732.C0.03RU.13120301.900E0170"
type input "4732.C0.03RU.13120301.900E0170"
click button "Add reference"
select select "DEPT"
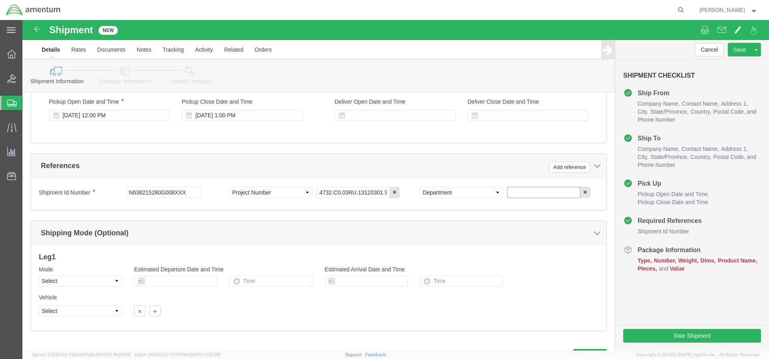
click input "text"
type input "AUTEC"
click div "Shipping Mode (Optional)"
click button "Continue"
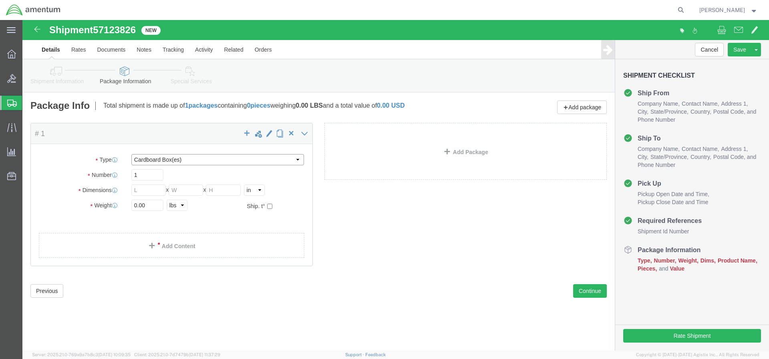
select select "PSNS"
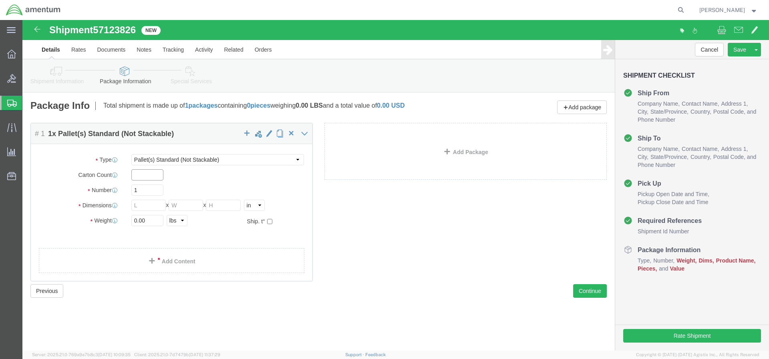
click input "text"
type input "1"
click input "text"
type input "53"
type input "41"
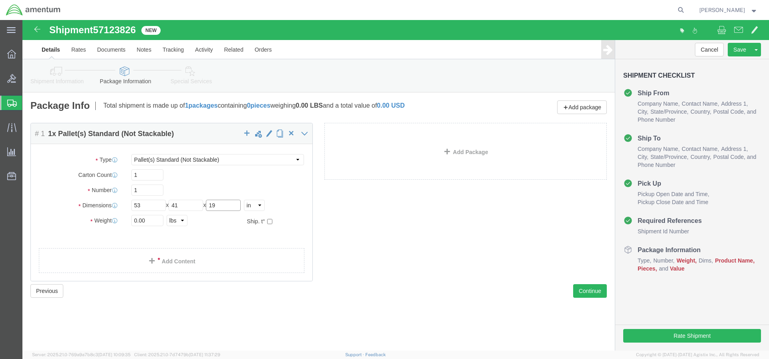
type input "19"
type input "150"
click link "Add Content"
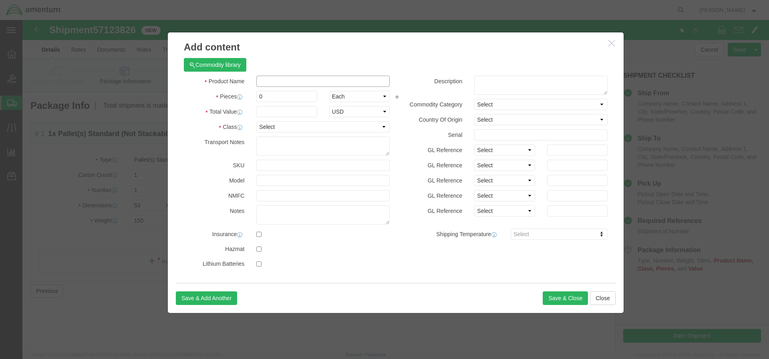
click input "text"
paste input "Test Equipment: Oscilloscope"
type input "Test Equipment: Oscilloscope"
type input "1"
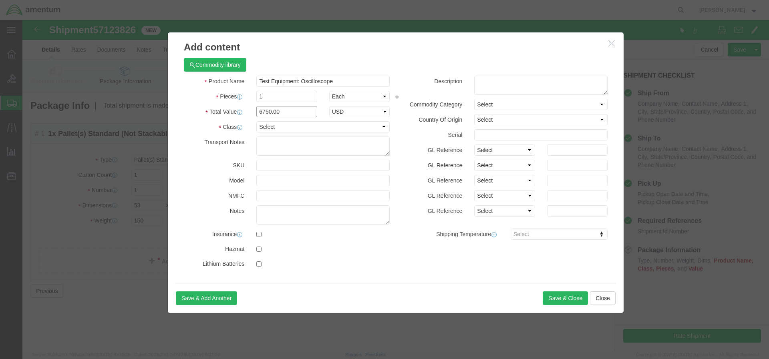
type input "6750.00"
select select "USD"
select select "125"
click button "Save & Close"
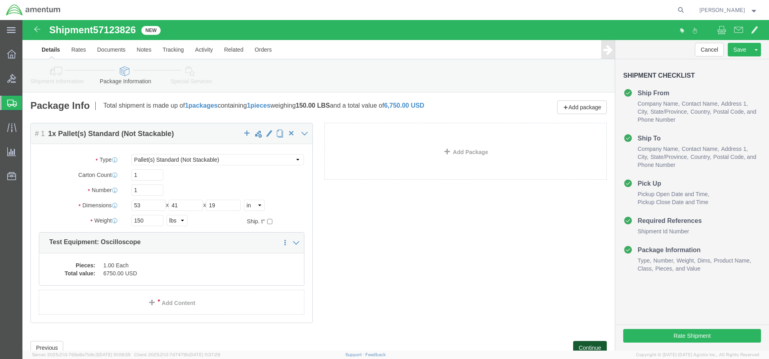
click button "Continue"
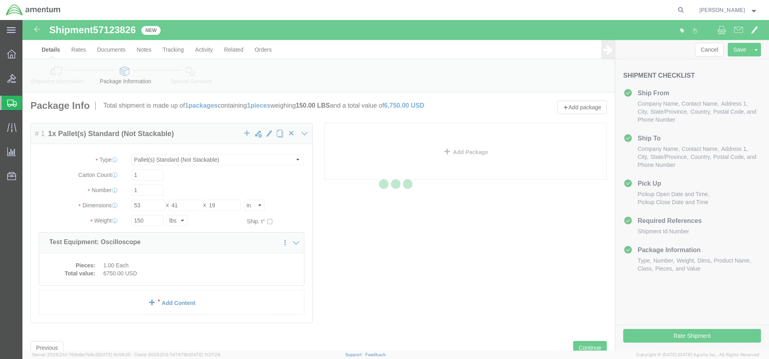
select select
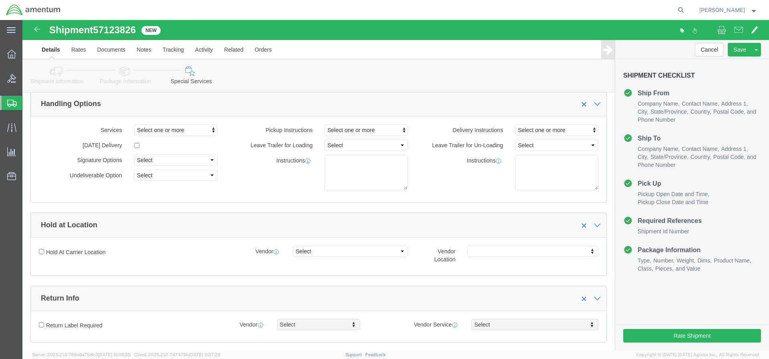
scroll to position [160, 0]
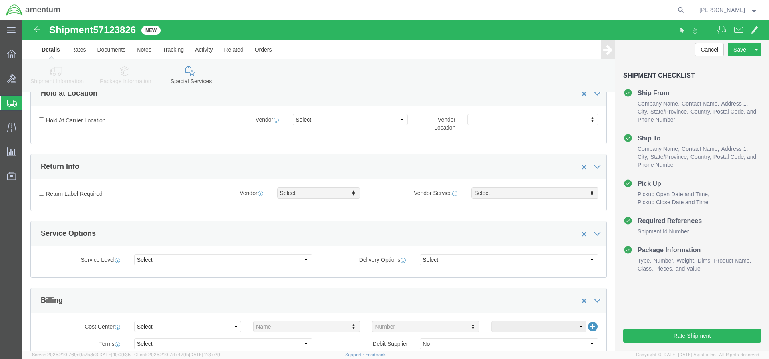
click input "Enter Email Address"
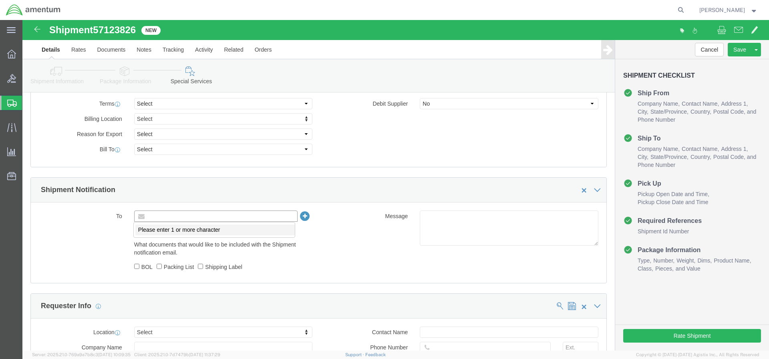
click body "Shipment 57123826 New Details Rates Documents Notes Tracking Activity Related O…"
type input "Enter Email Address"
click input "text"
type input "Enter Email Address"
click input "text"
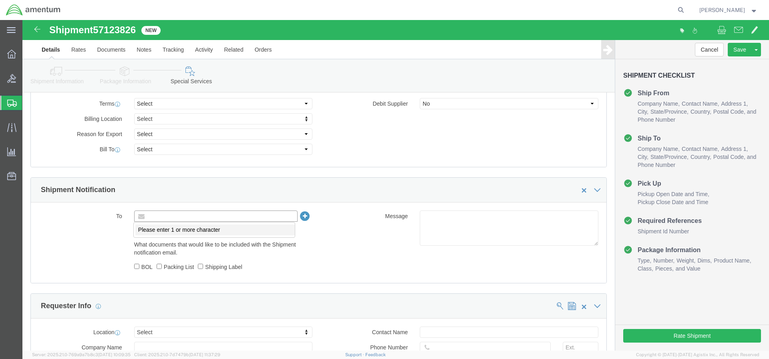
paste input "[PERSON_NAME][EMAIL_ADDRESS][DOMAIN_NAME]"
type input "[PERSON_NAME][EMAIL_ADDRESS][DOMAIN_NAME]"
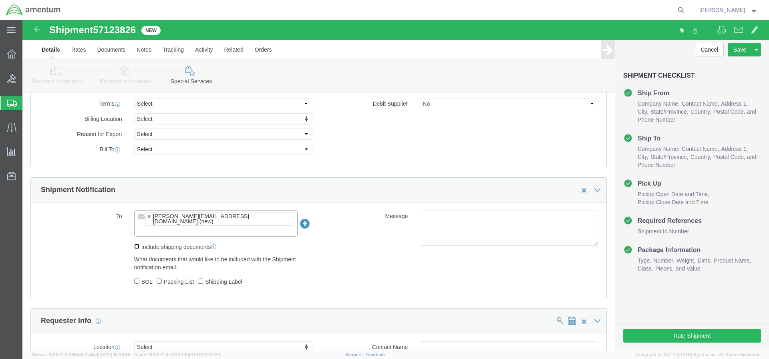
click input "Include shipping documents"
checkbox input "true"
click input "BOL"
checkbox input "true"
click input "Shipping Label"
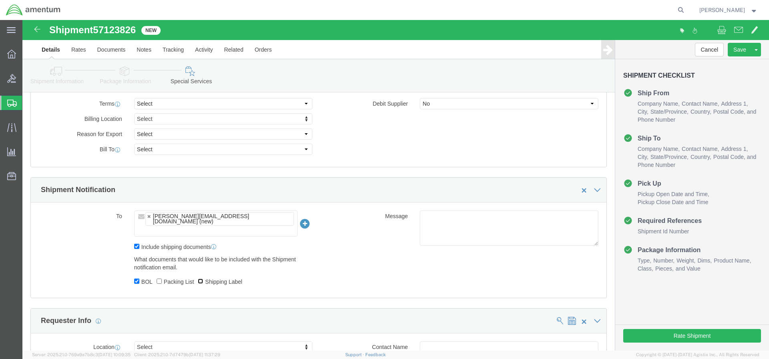
checkbox input "true"
click body "Shipment 57123826 New Details Rates Documents Notes Tracking Activity Related O…"
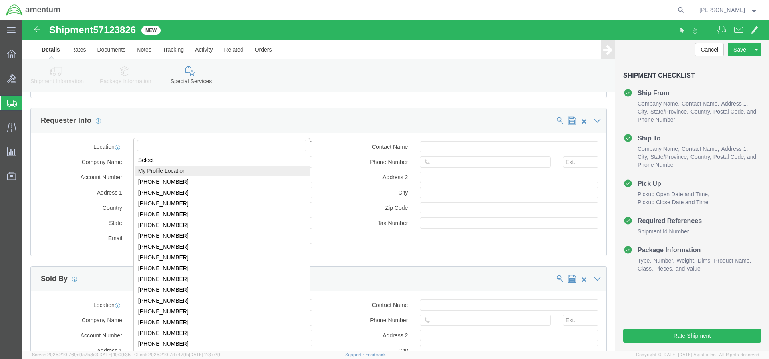
select select "MYPROFILE"
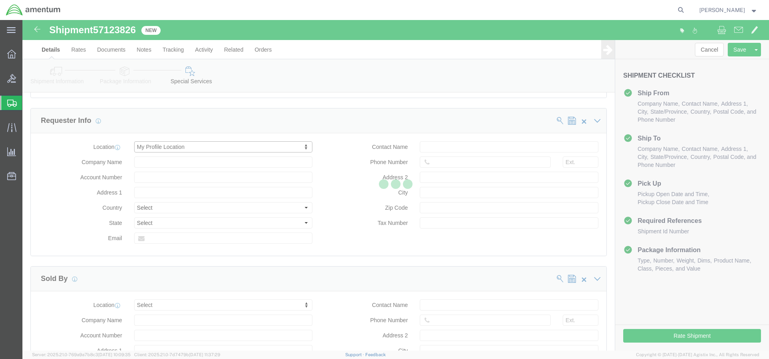
type input "Amentum Services, Inc."
type input "AUTEC - US NAVY BASE"
select select "BS"
select select
type input "[PERSON_NAME]"
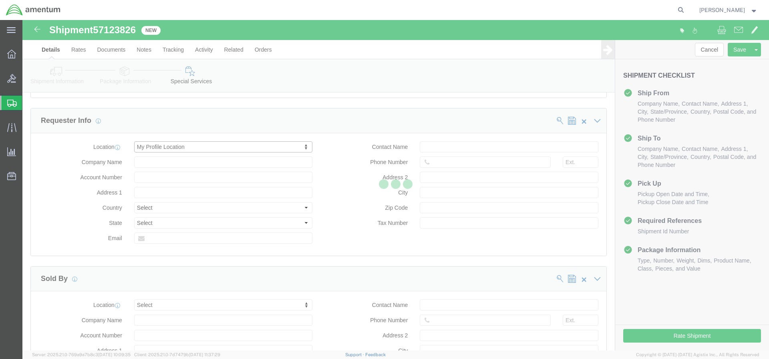
type input "[PHONE_NUMBER]"
type input "6293"
type input "FRESH CREEK"
type input "[US_EMPLOYER_IDENTIFICATION_NUMBER]"
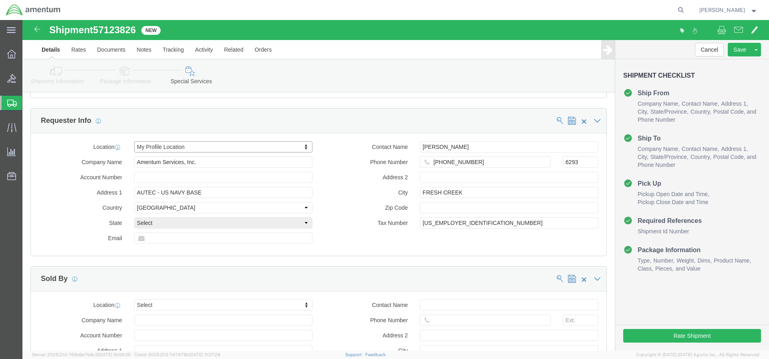
select select "38"
click input "text"
paste input "[PERSON_NAME][EMAIL_ADDRESS][DOMAIN_NAME]"
type input "[PERSON_NAME][EMAIL_ADDRESS][DOMAIN_NAME]"
click div "Location My Profile Location Select My Profile Location [PHONE_NUMBER] [PHONE_N…"
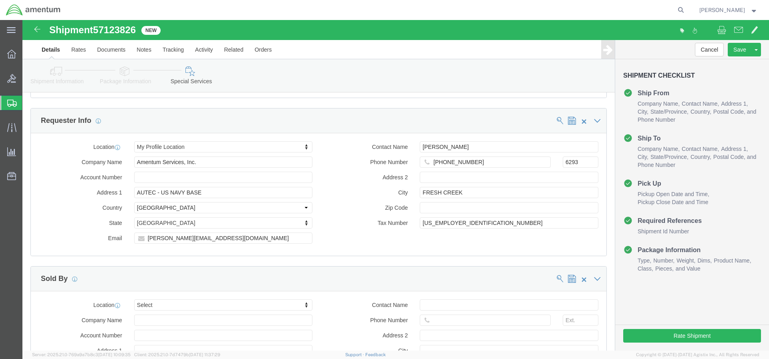
scroll to position [641, 0]
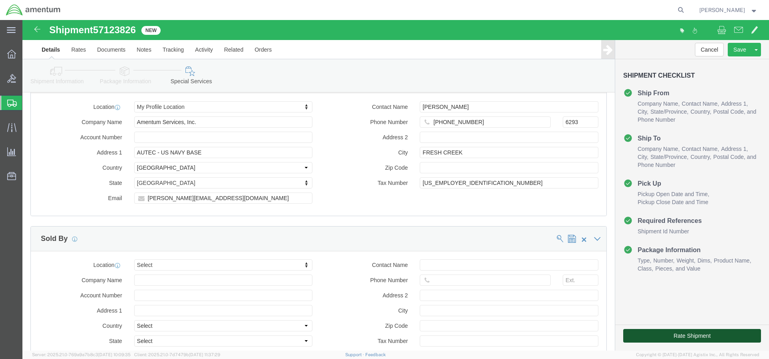
click button "Rate Shipment"
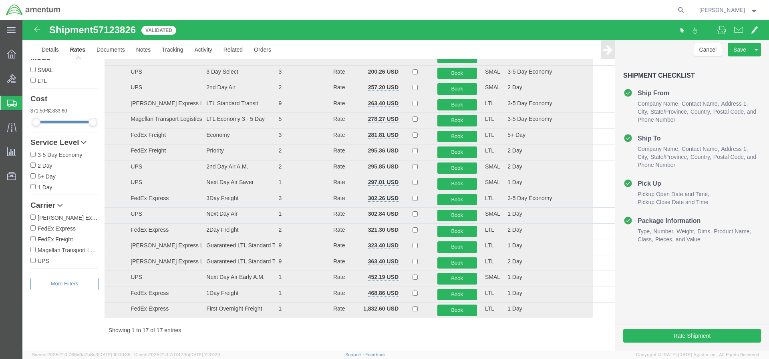
scroll to position [0, 0]
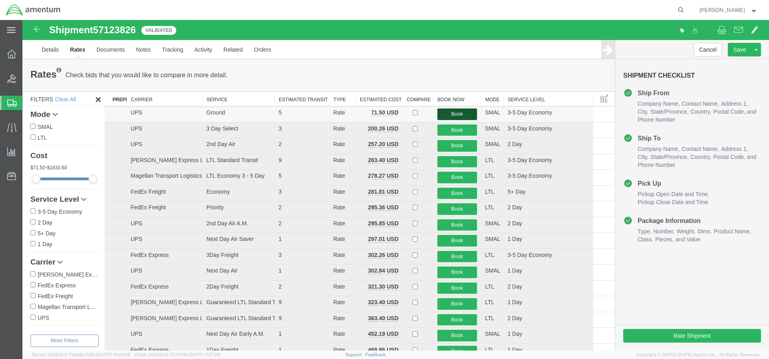
click at [453, 114] on button "Book" at bounding box center [457, 115] width 40 height 12
click at [35, 138] on input "LTL" at bounding box center [32, 137] width 5 height 5
checkbox input "true"
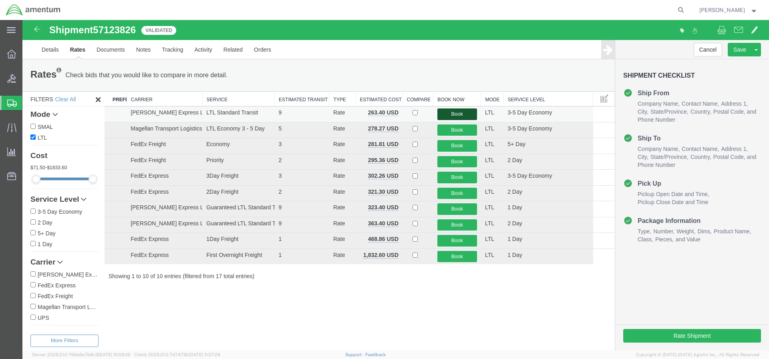
click at [461, 113] on button "Book" at bounding box center [457, 115] width 40 height 12
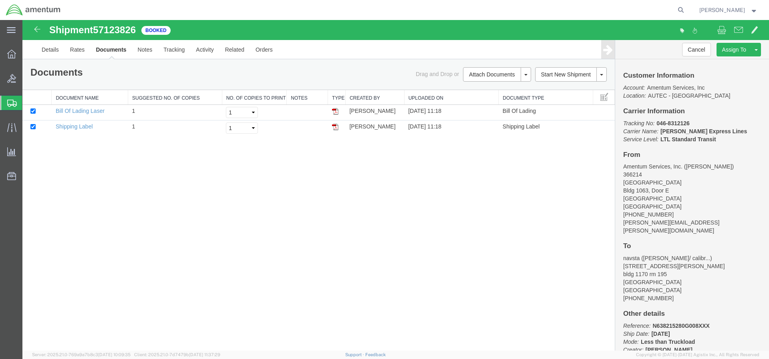
click at [116, 32] on span "57123826" at bounding box center [114, 29] width 43 height 11
click at [116, 30] on span "57123826" at bounding box center [114, 29] width 43 height 11
click at [69, 125] on link "Shipping Label" at bounding box center [74, 126] width 37 height 6
click at [692, 123] on p "Tracking No: 046-8312126 Carrier Name: [PERSON_NAME] Express Lines [PERSON_NAME…" at bounding box center [692, 131] width 138 height 24
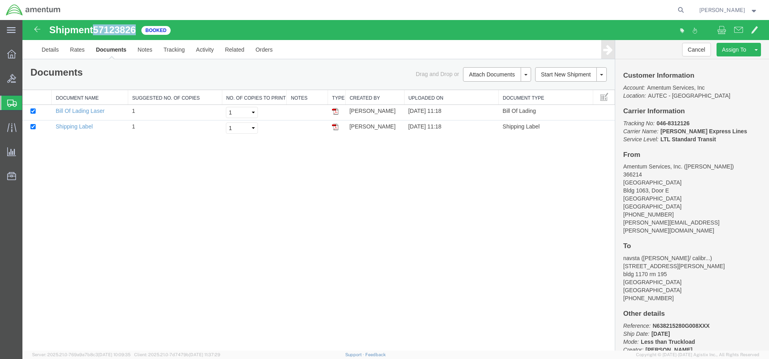
drag, startPoint x: 692, startPoint y: 123, endPoint x: 652, endPoint y: 123, distance: 39.7
click at [652, 123] on p "Tracking No: 046-8312126 Carrier Name: [PERSON_NAME] Express Lines [PERSON_NAME…" at bounding box center [692, 131] width 138 height 24
click at [664, 122] on b "046-8312126" at bounding box center [673, 123] width 33 height 6
drag, startPoint x: 691, startPoint y: 124, endPoint x: 655, endPoint y: 123, distance: 36.1
click at [655, 123] on p "Tracking No: 046-8312126 Carrier Name: [PERSON_NAME] Express Lines [PERSON_NAME…" at bounding box center [692, 131] width 138 height 24
